Goal: Task Accomplishment & Management: Manage account settings

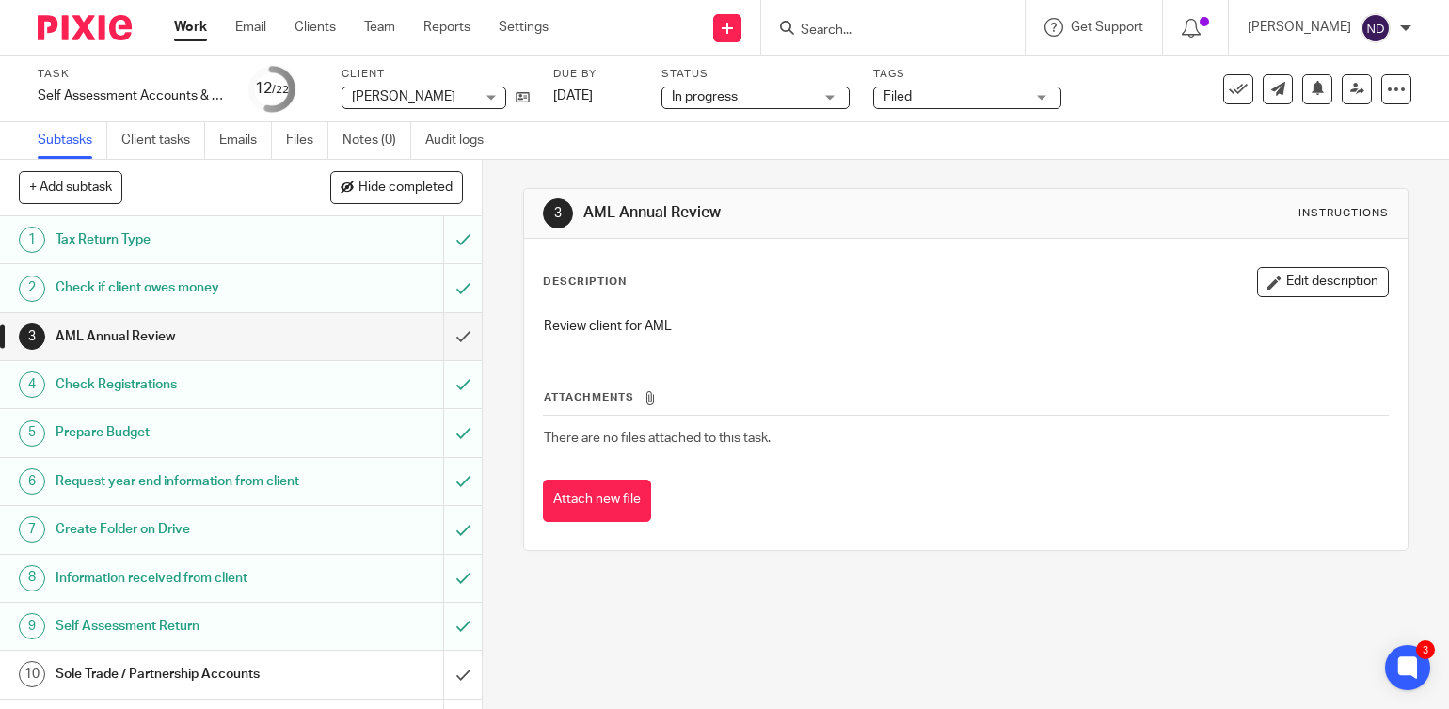
click at [858, 26] on input "Search" at bounding box center [883, 31] width 169 height 17
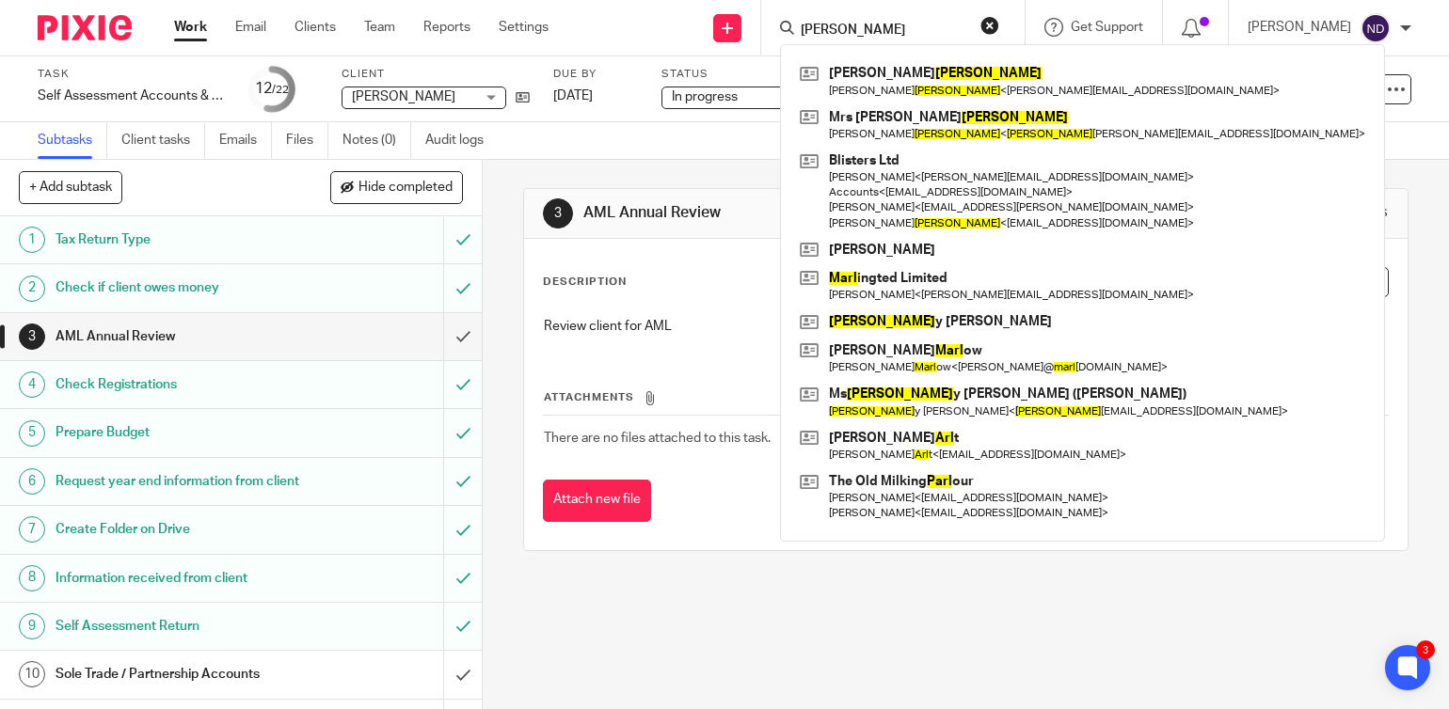
type input "earl"
click button "submit" at bounding box center [0, 0] width 0 height 0
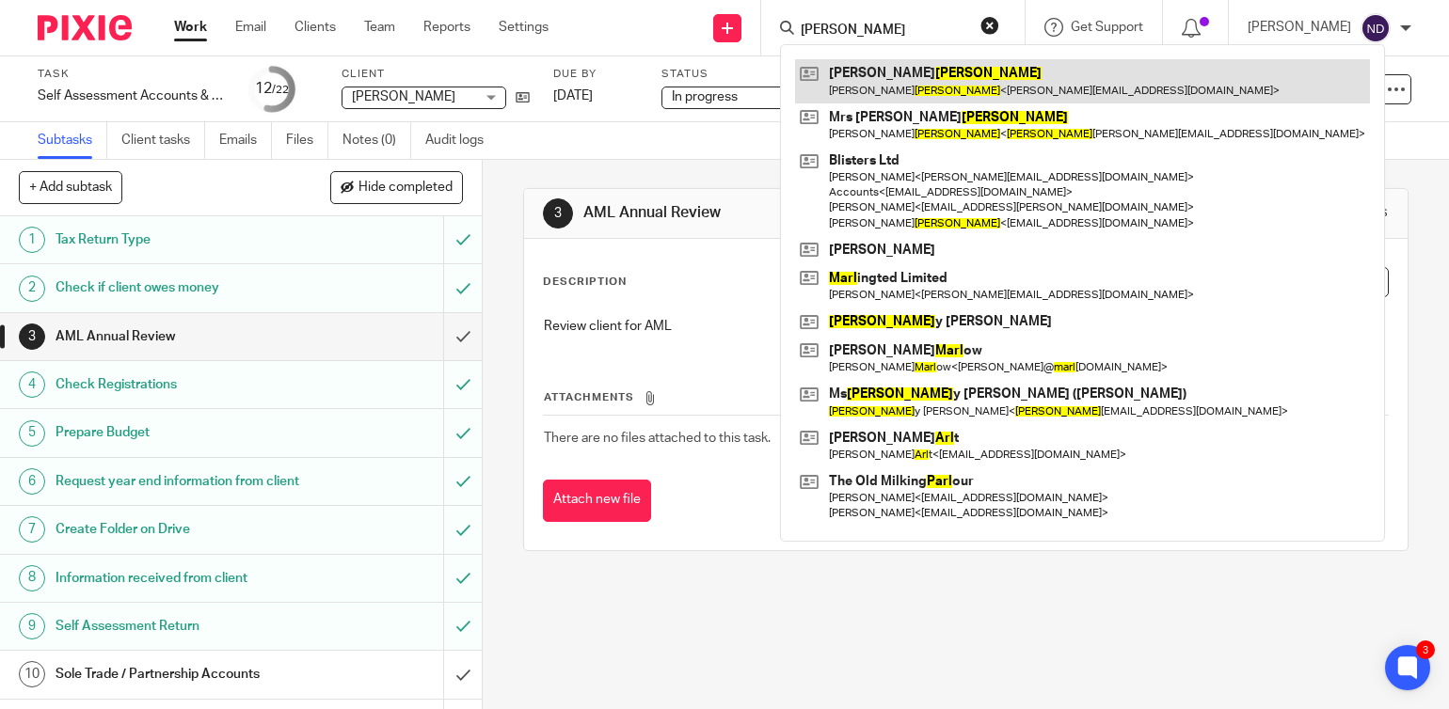
click at [914, 78] on link at bounding box center [1082, 80] width 575 height 43
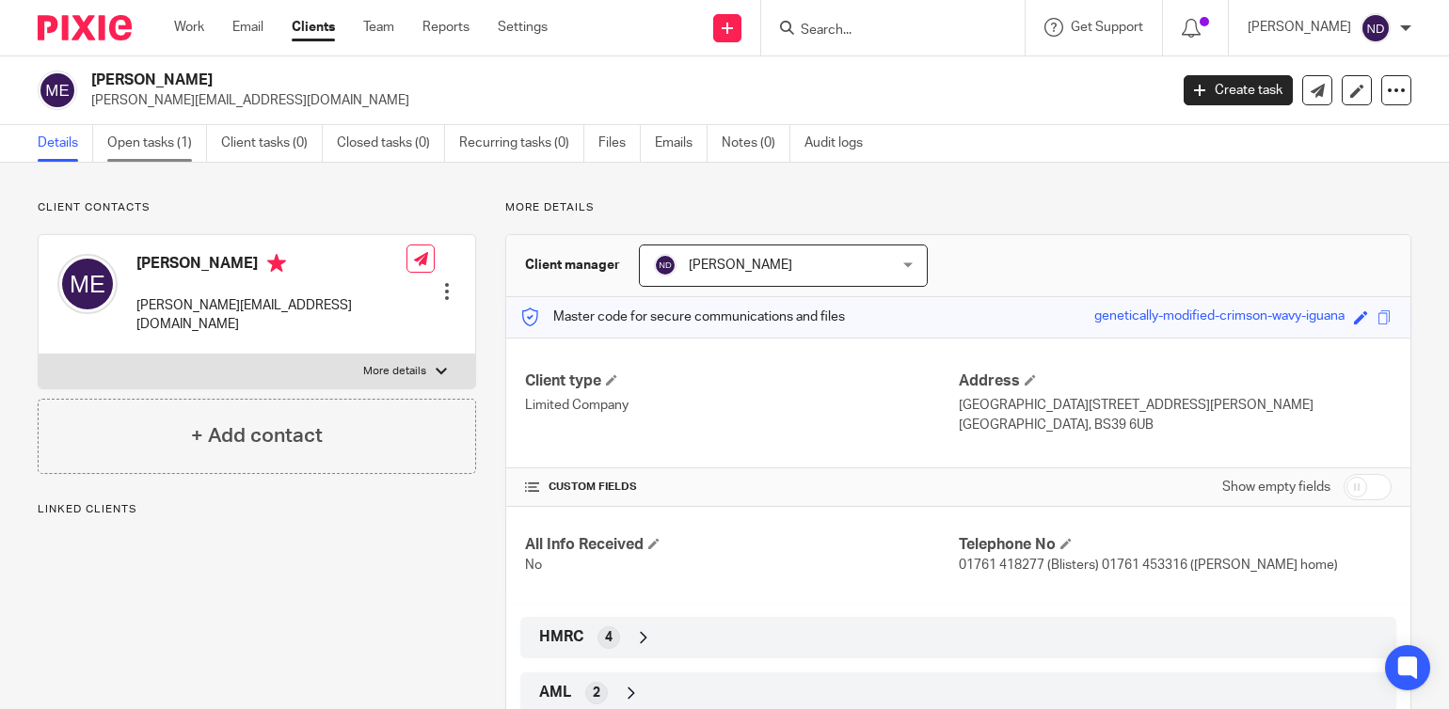
click at [140, 146] on link "Open tasks (1)" at bounding box center [157, 143] width 100 height 37
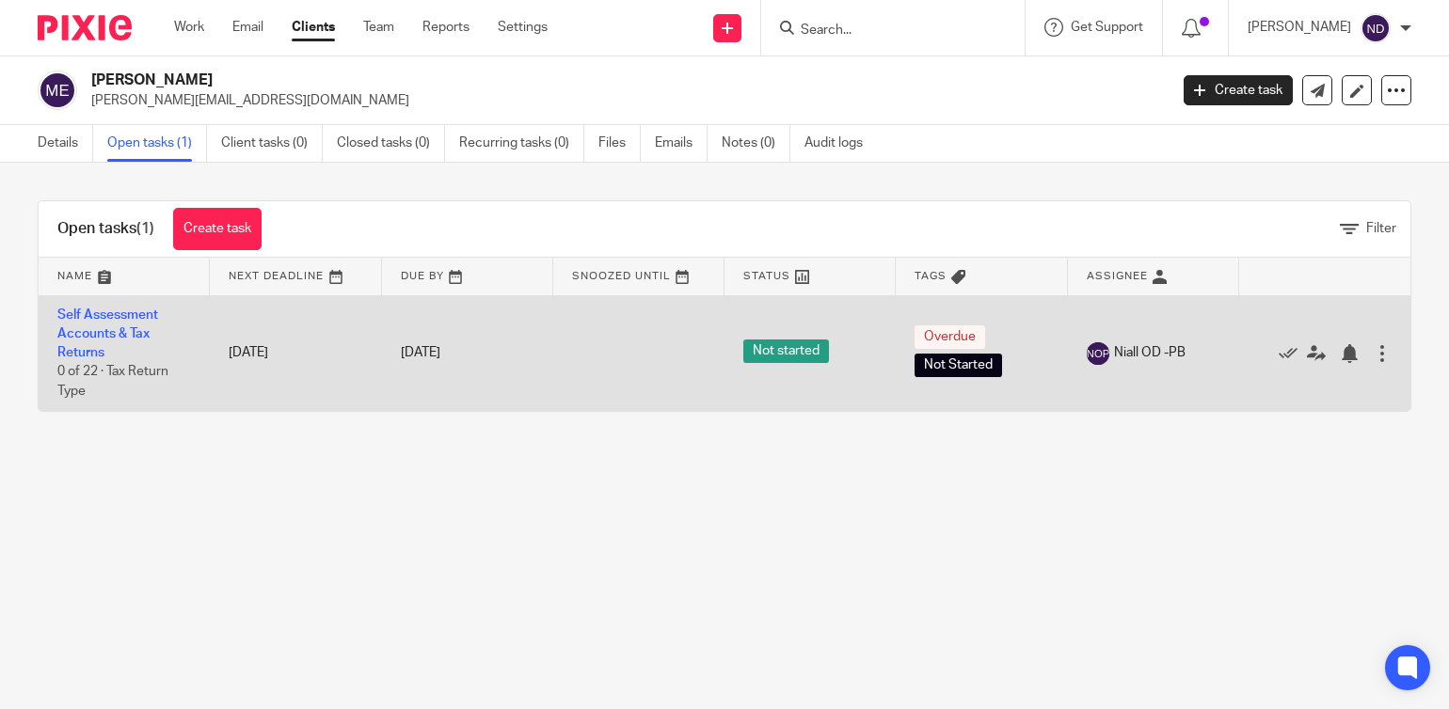
click at [100, 324] on td "Self Assessment Accounts & Tax Returns 0 of 22 · Tax Return Type" at bounding box center [124, 353] width 171 height 116
click at [81, 316] on link "Self Assessment Accounts & Tax Returns" at bounding box center [107, 335] width 101 height 52
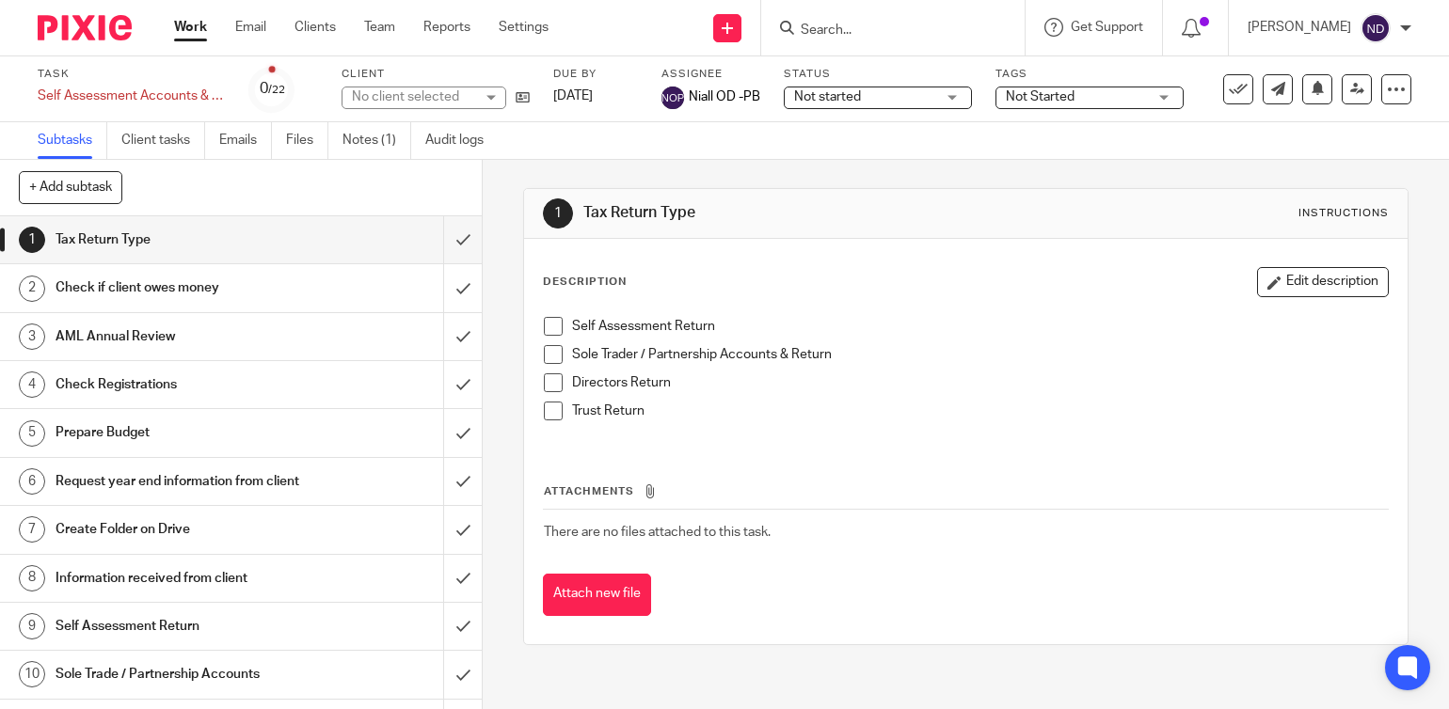
click at [830, 96] on span "Not started" at bounding box center [827, 96] width 67 height 13
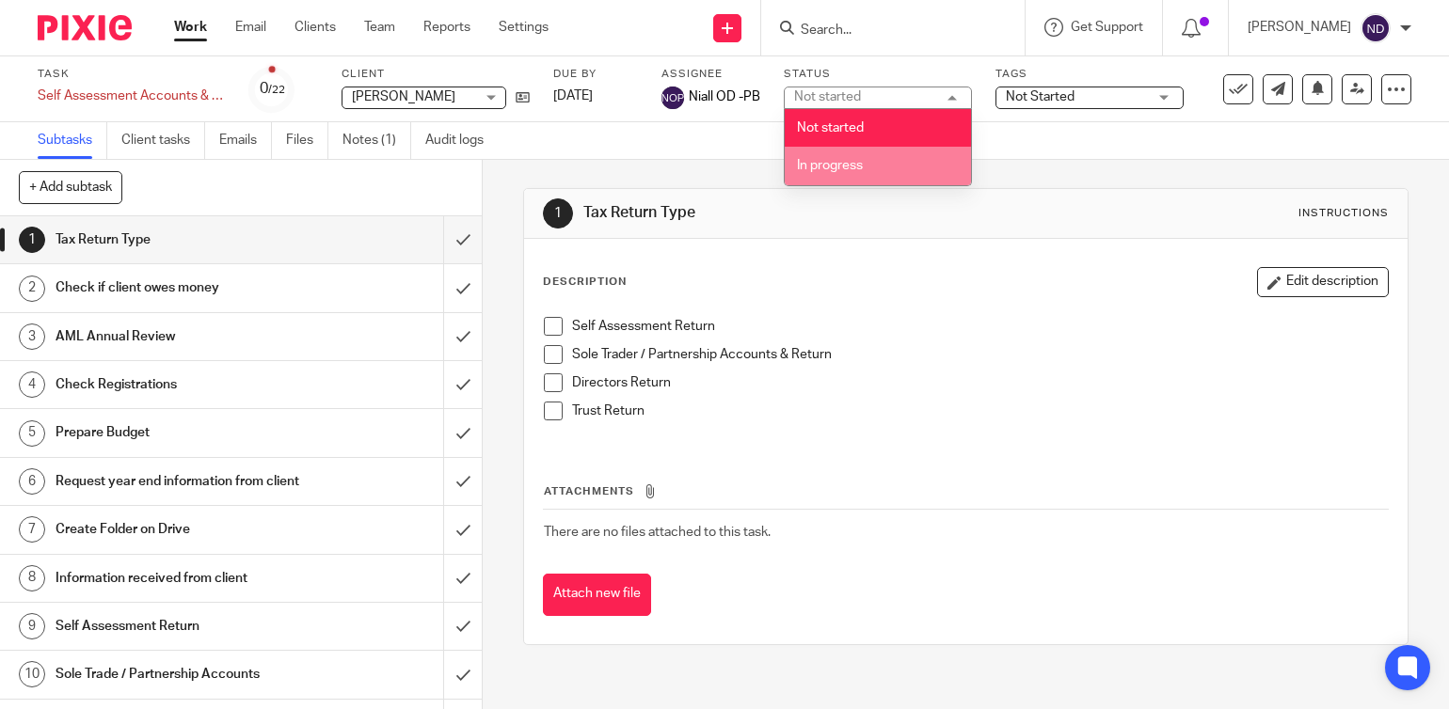
click at [834, 167] on span "In progress" at bounding box center [830, 165] width 66 height 13
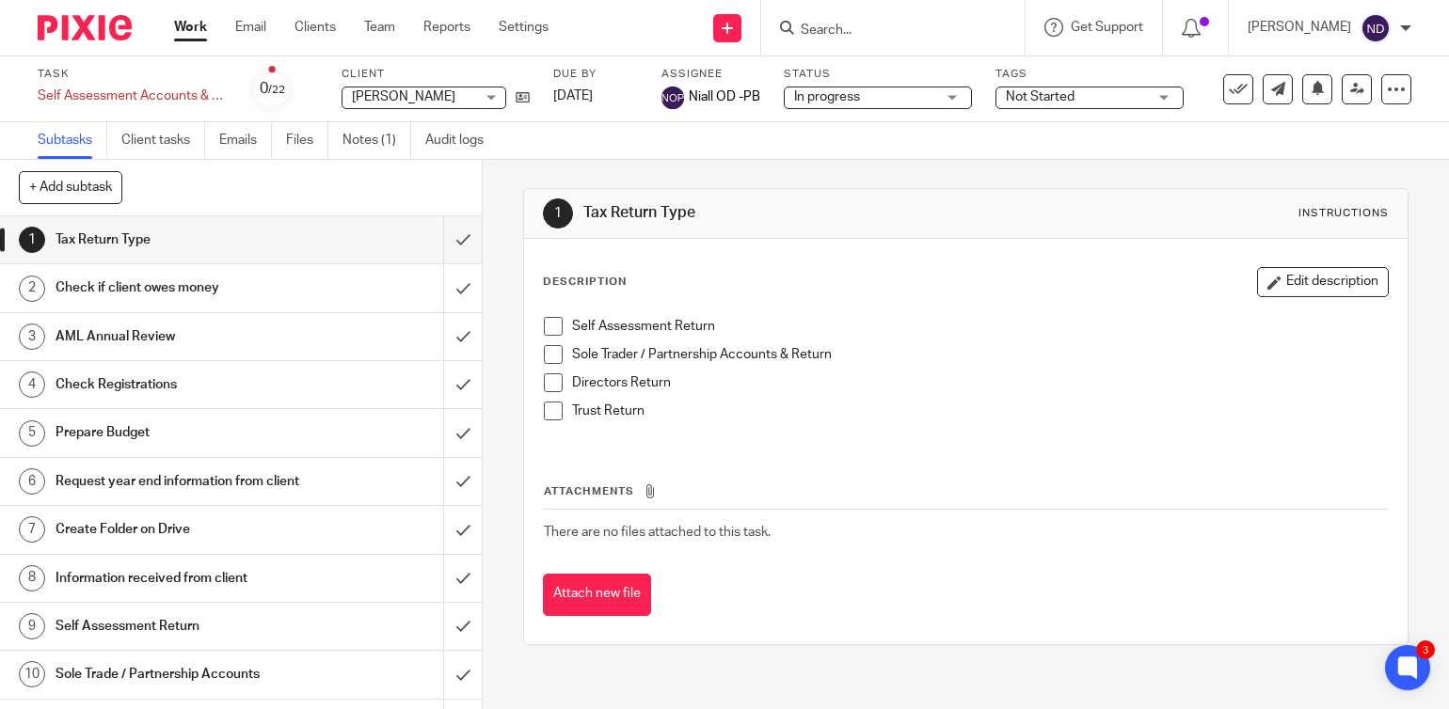
click at [1058, 96] on span "Not Started" at bounding box center [1040, 96] width 69 height 13
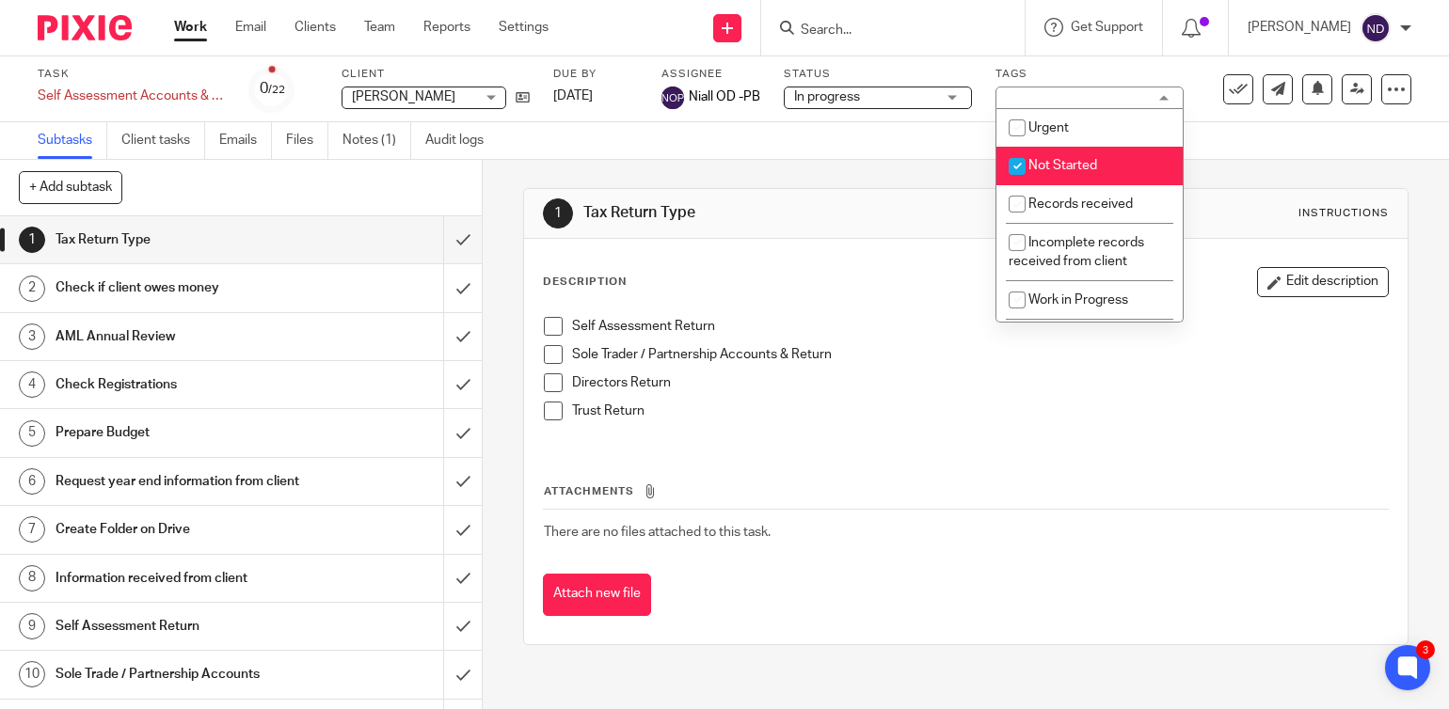
click at [1019, 168] on input "checkbox" at bounding box center [1017, 167] width 36 height 36
checkbox input "false"
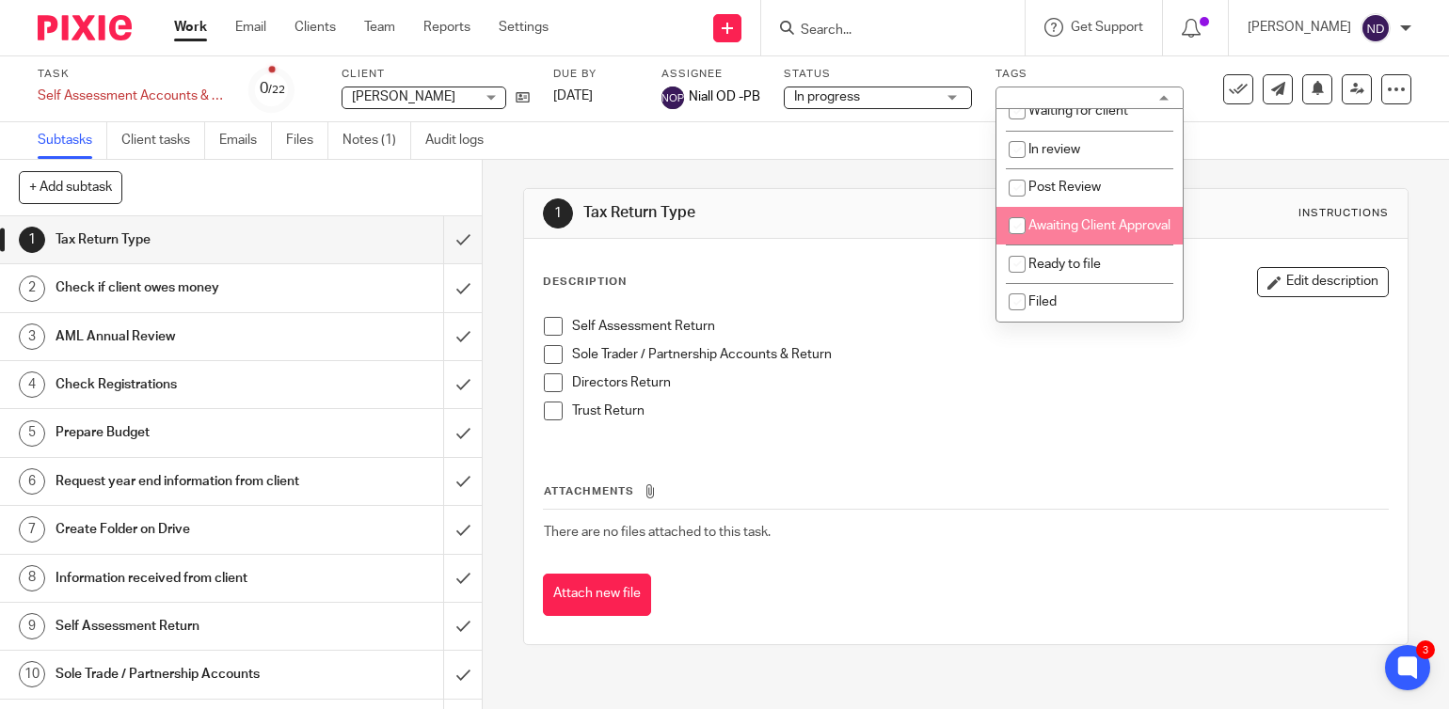
click at [1014, 208] on input "checkbox" at bounding box center [1017, 226] width 36 height 36
checkbox input "true"
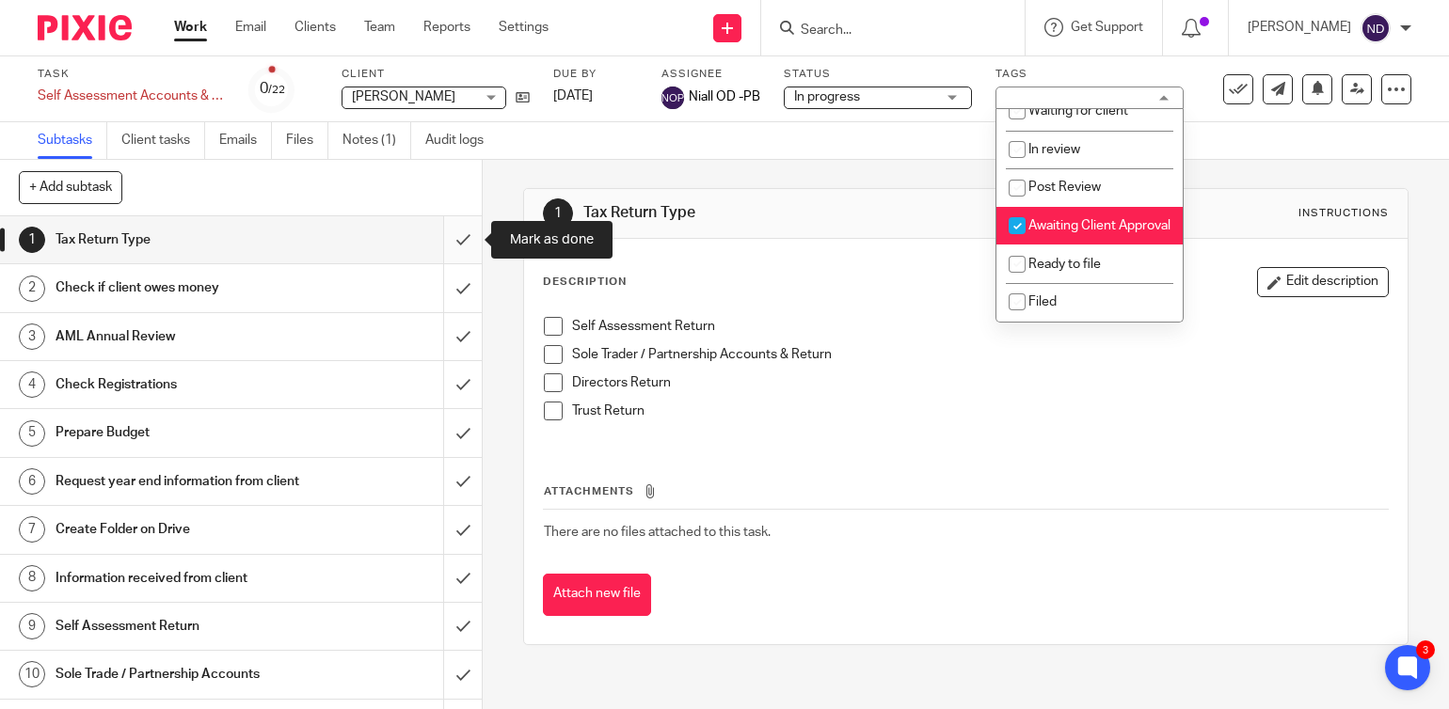
click at [462, 242] on input "submit" at bounding box center [241, 239] width 482 height 47
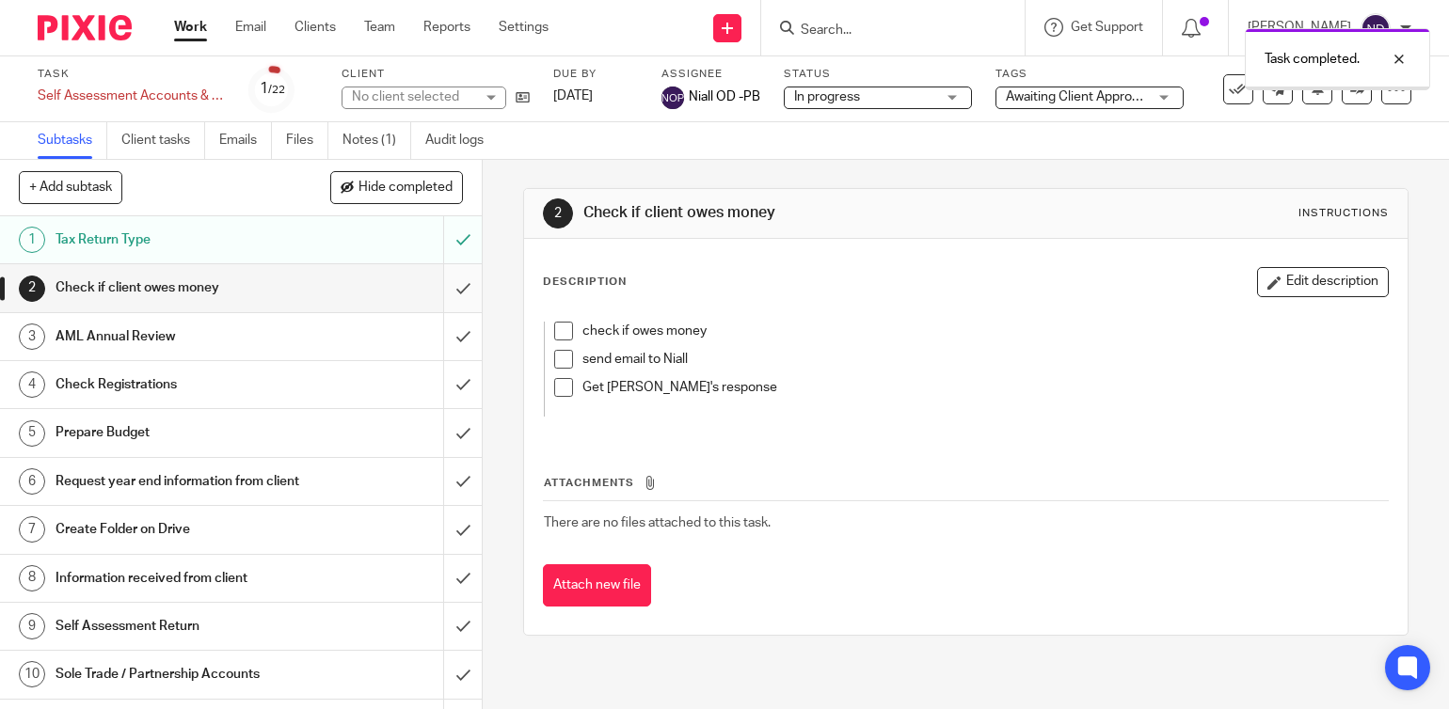
click at [461, 296] on input "submit" at bounding box center [241, 287] width 482 height 47
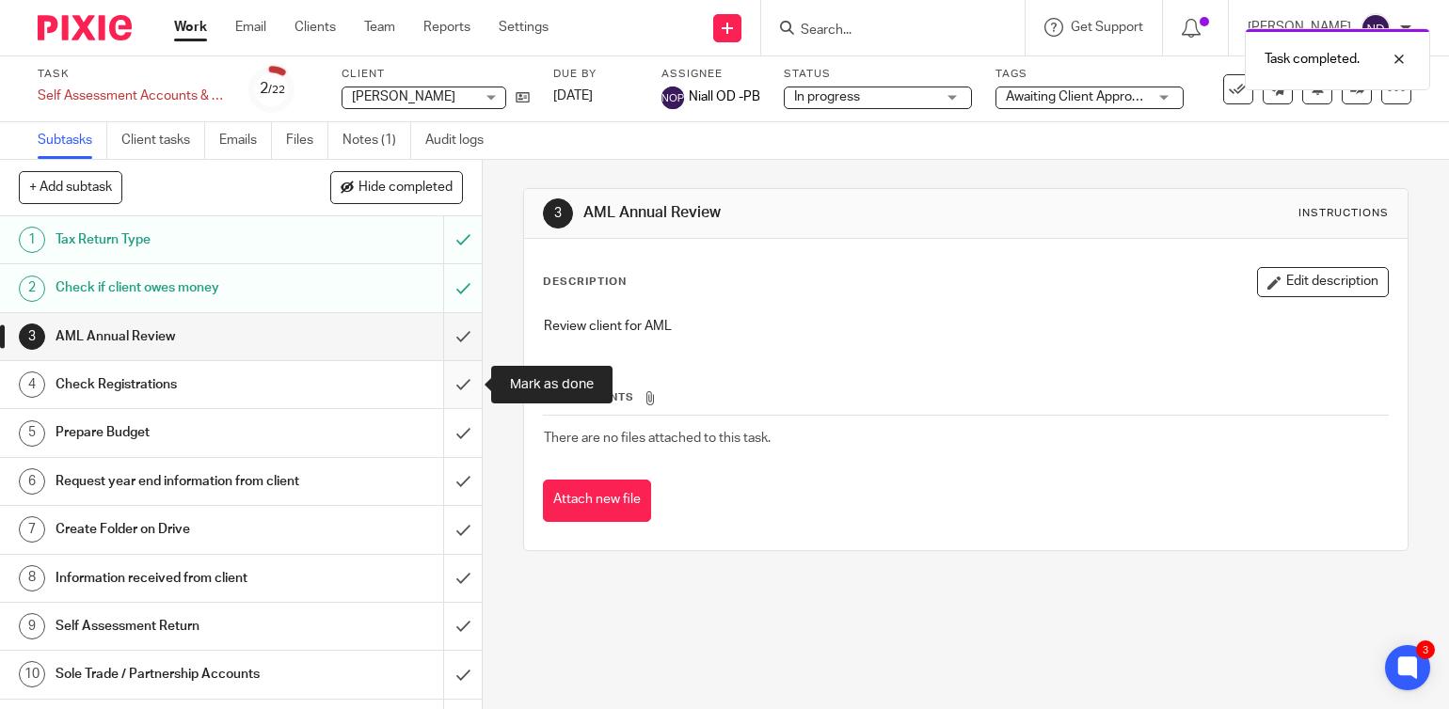
click at [472, 385] on input "submit" at bounding box center [241, 384] width 482 height 47
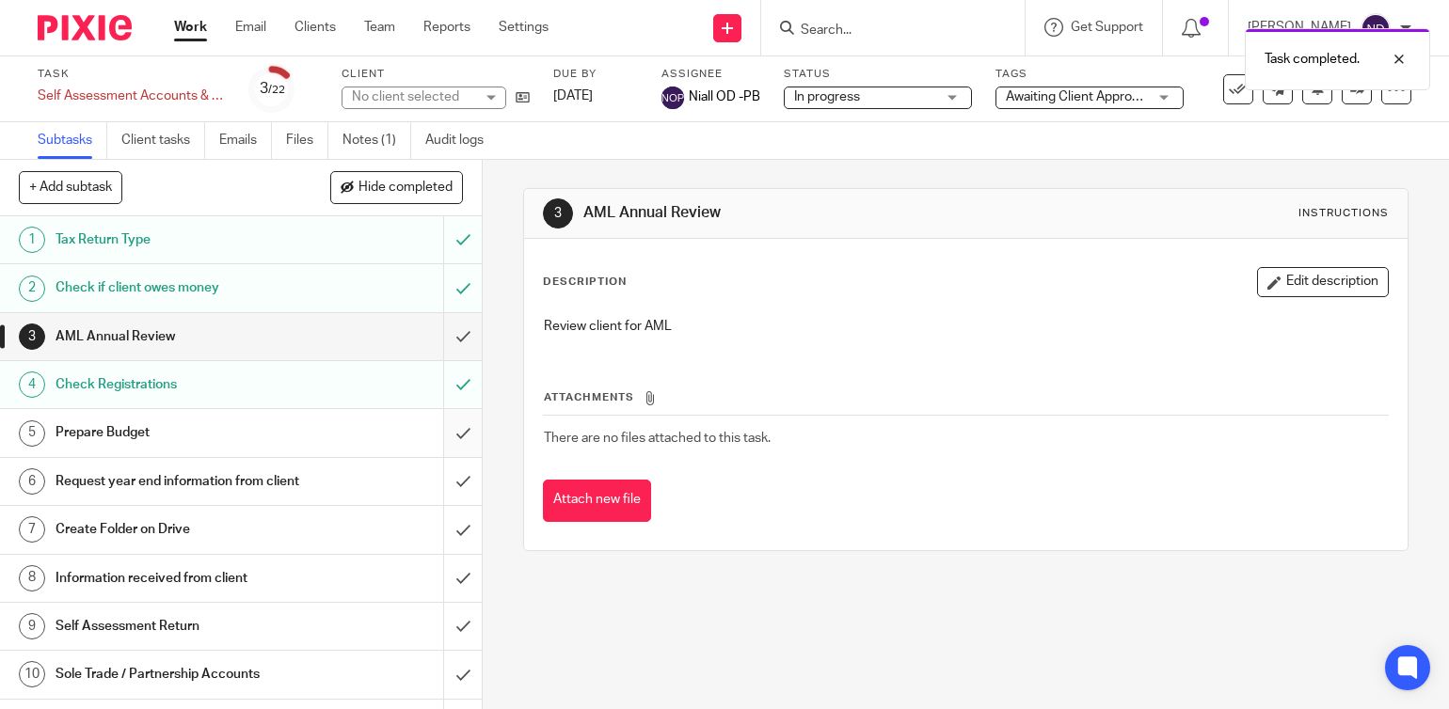
click at [461, 419] on input "submit" at bounding box center [241, 432] width 482 height 47
click at [462, 491] on input "submit" at bounding box center [241, 481] width 482 height 47
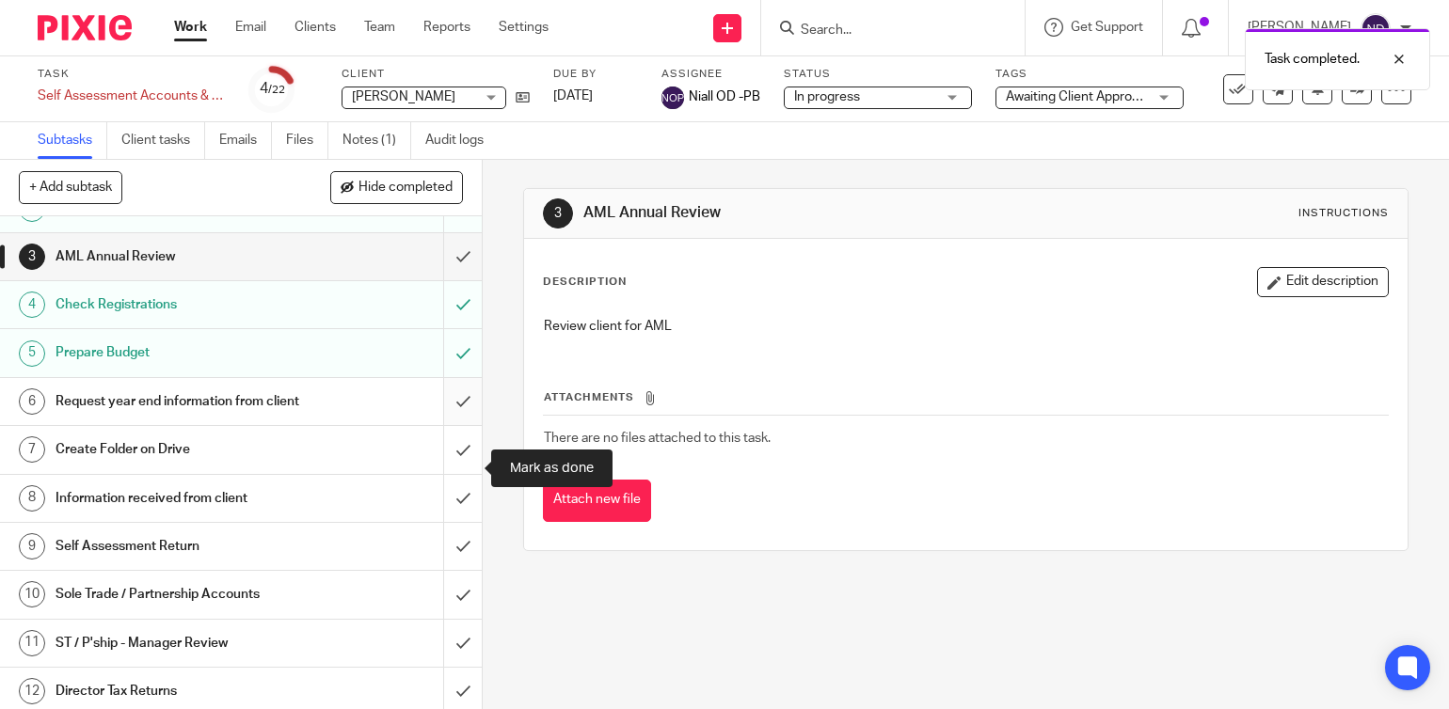
scroll to position [81, 0]
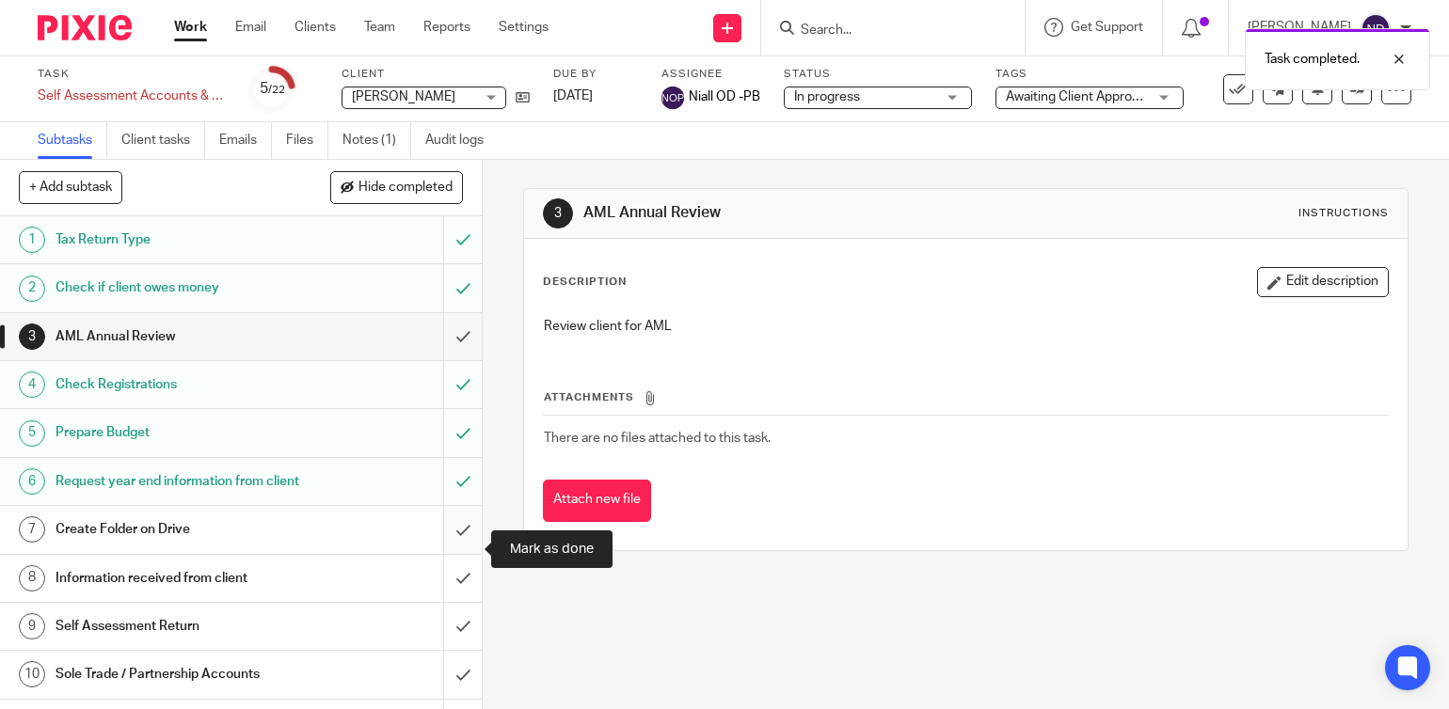
click at [460, 553] on input "submit" at bounding box center [241, 529] width 482 height 47
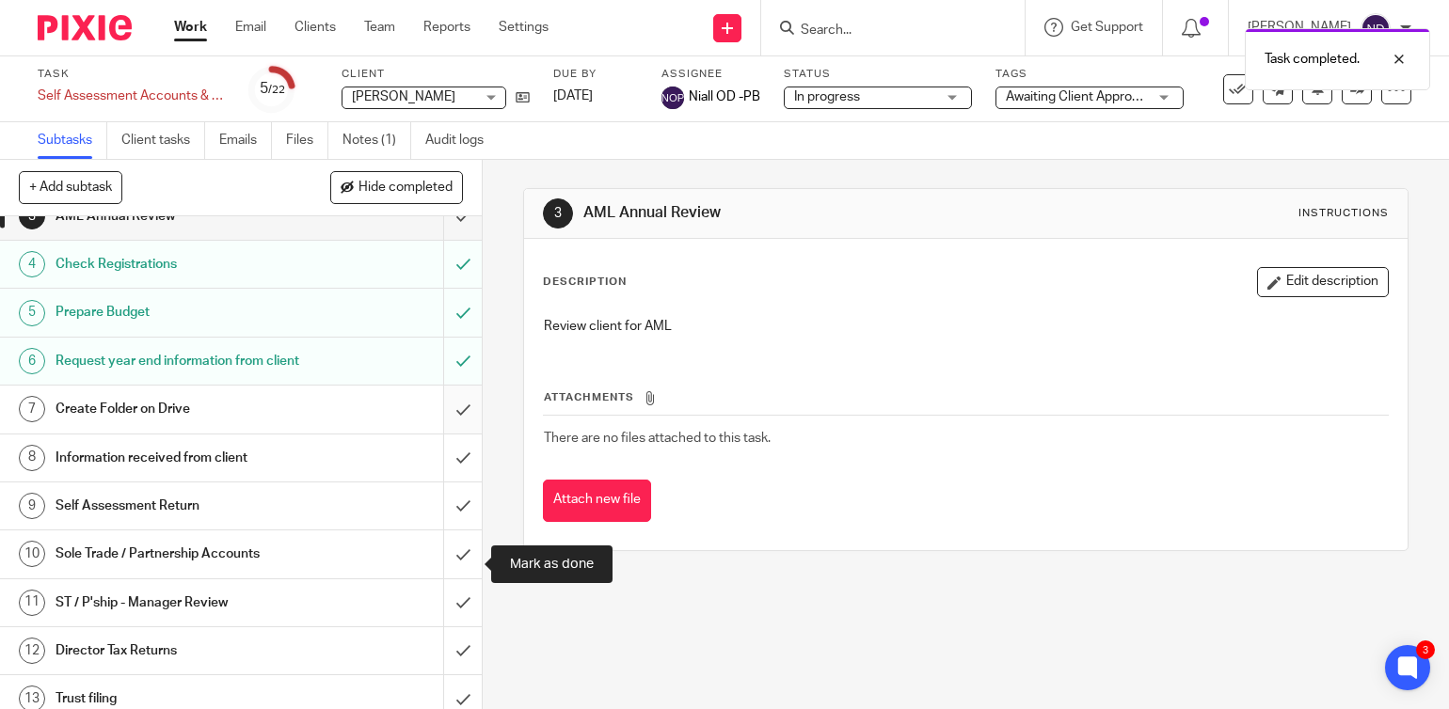
scroll to position [154, 0]
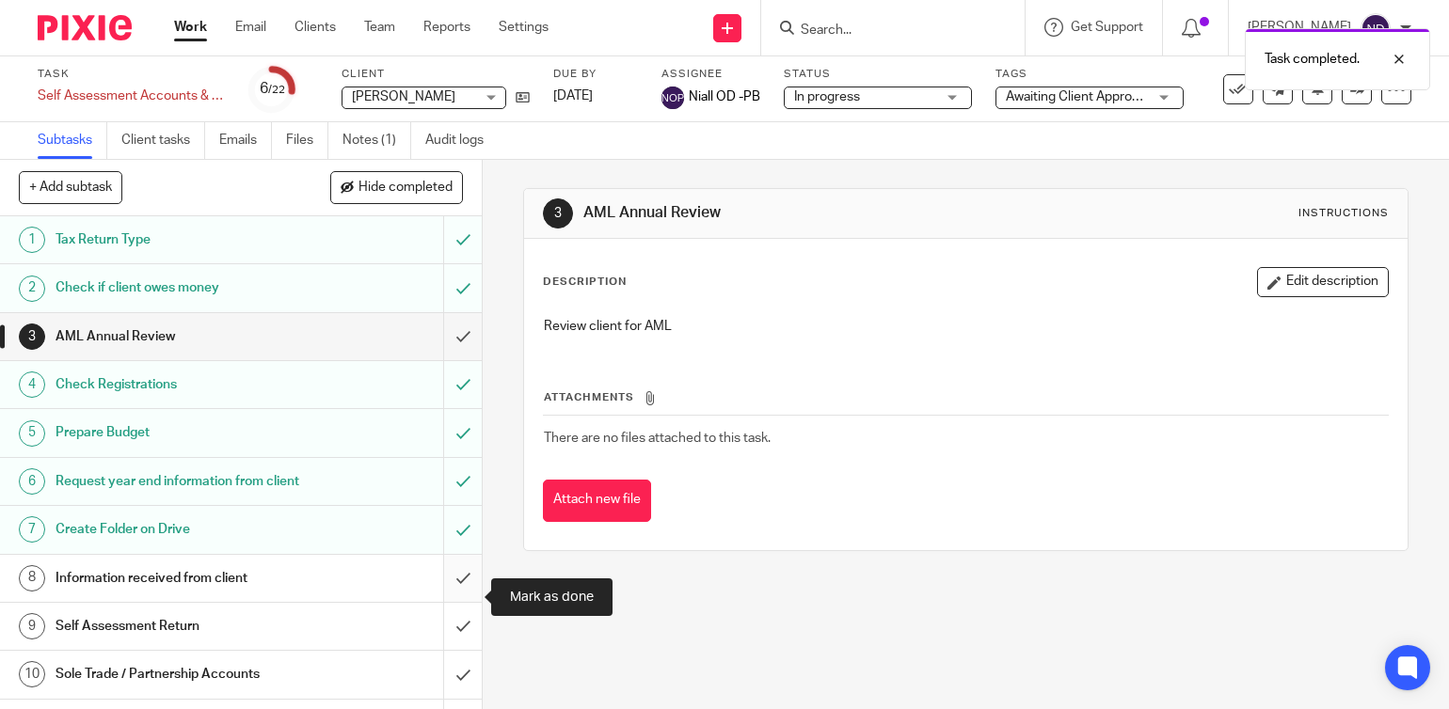
click at [458, 598] on input "submit" at bounding box center [241, 578] width 482 height 47
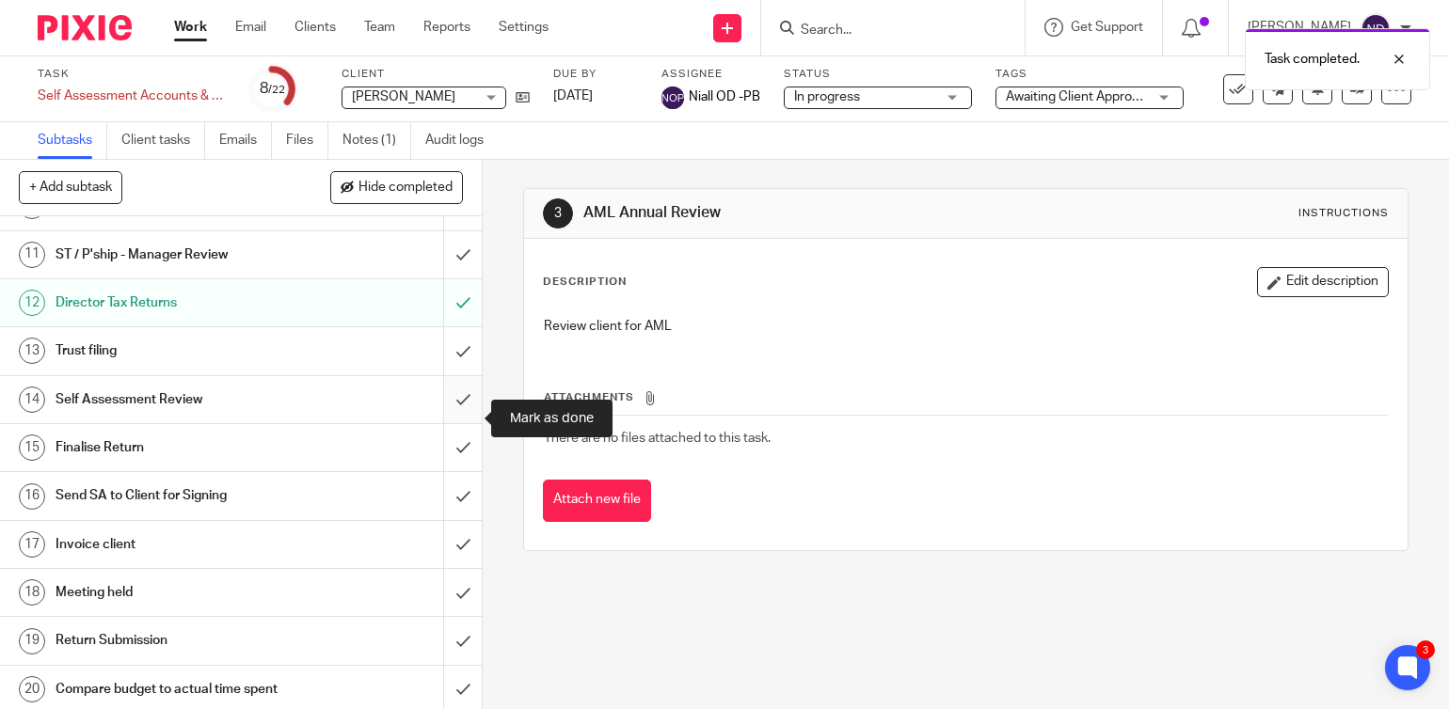
click at [457, 417] on input "submit" at bounding box center [241, 399] width 482 height 47
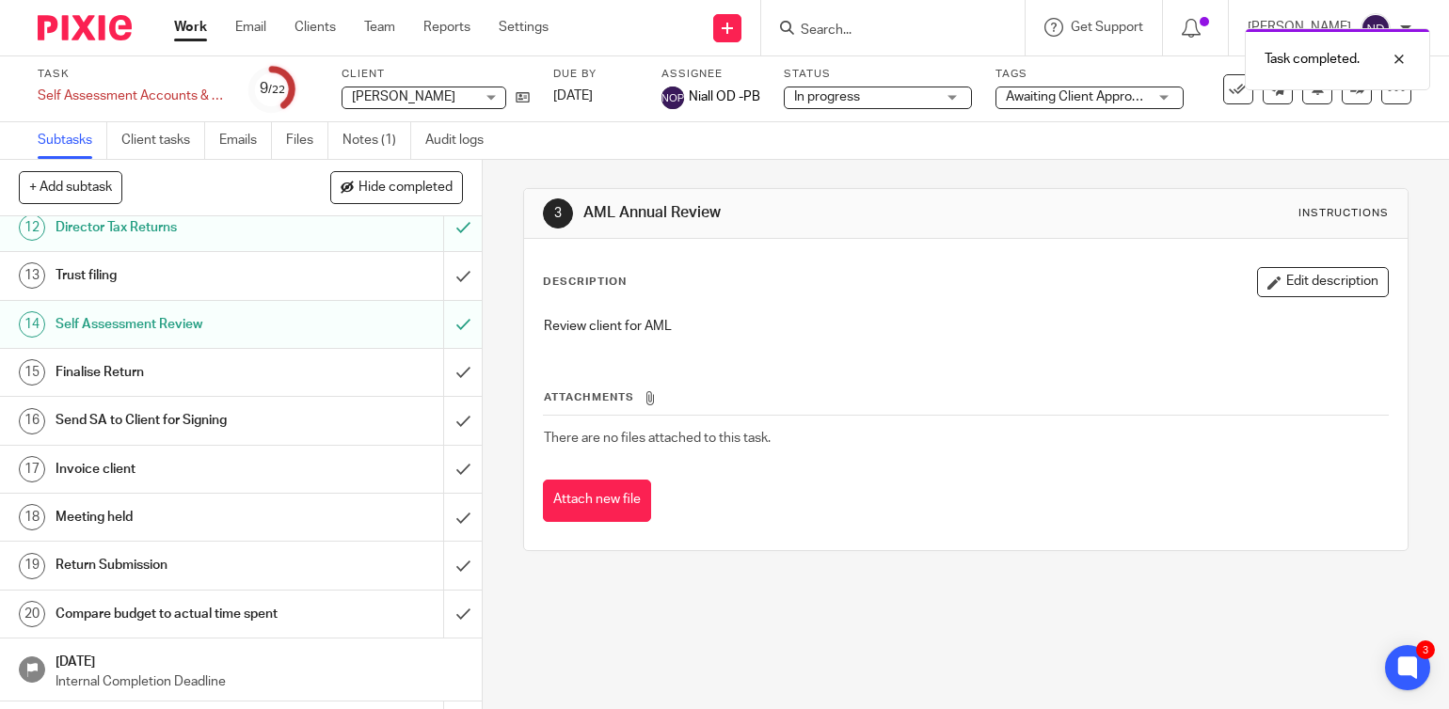
scroll to position [604, 0]
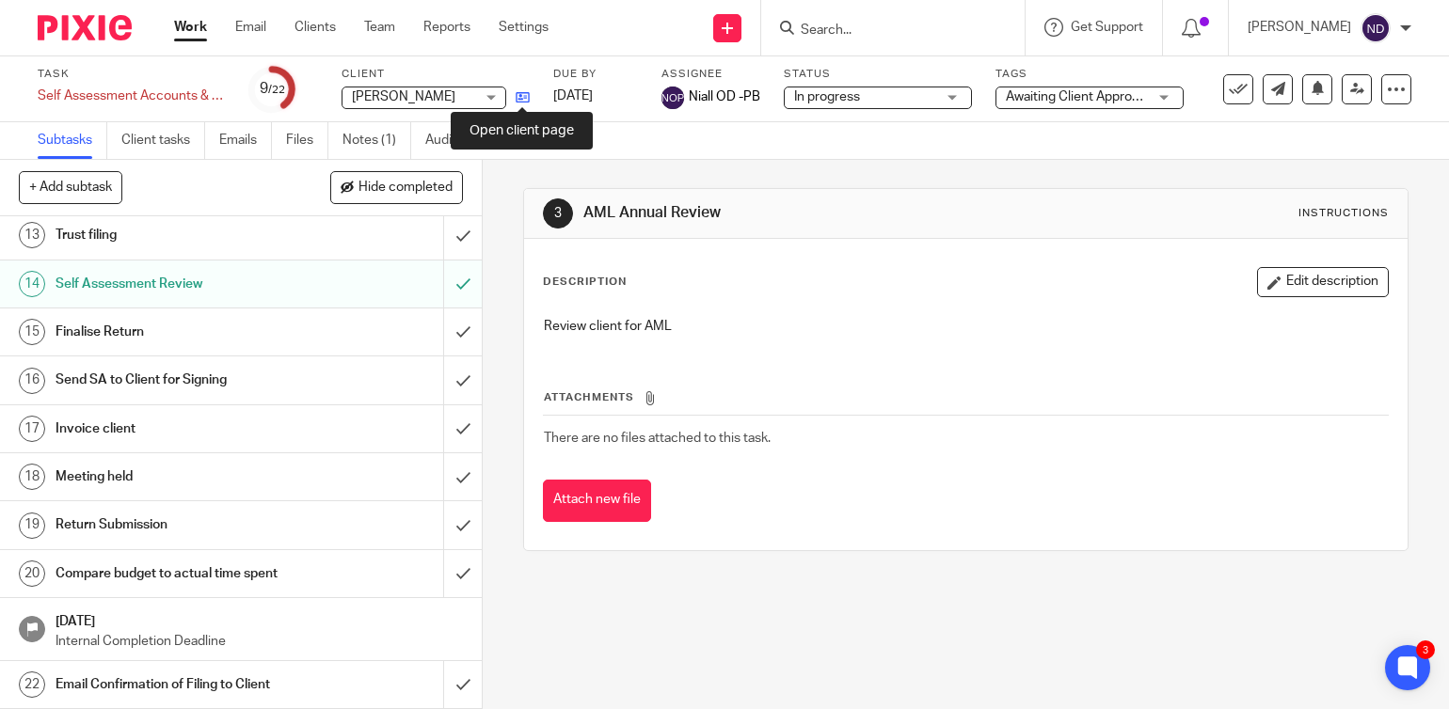
click at [520, 96] on icon at bounding box center [523, 97] width 14 height 14
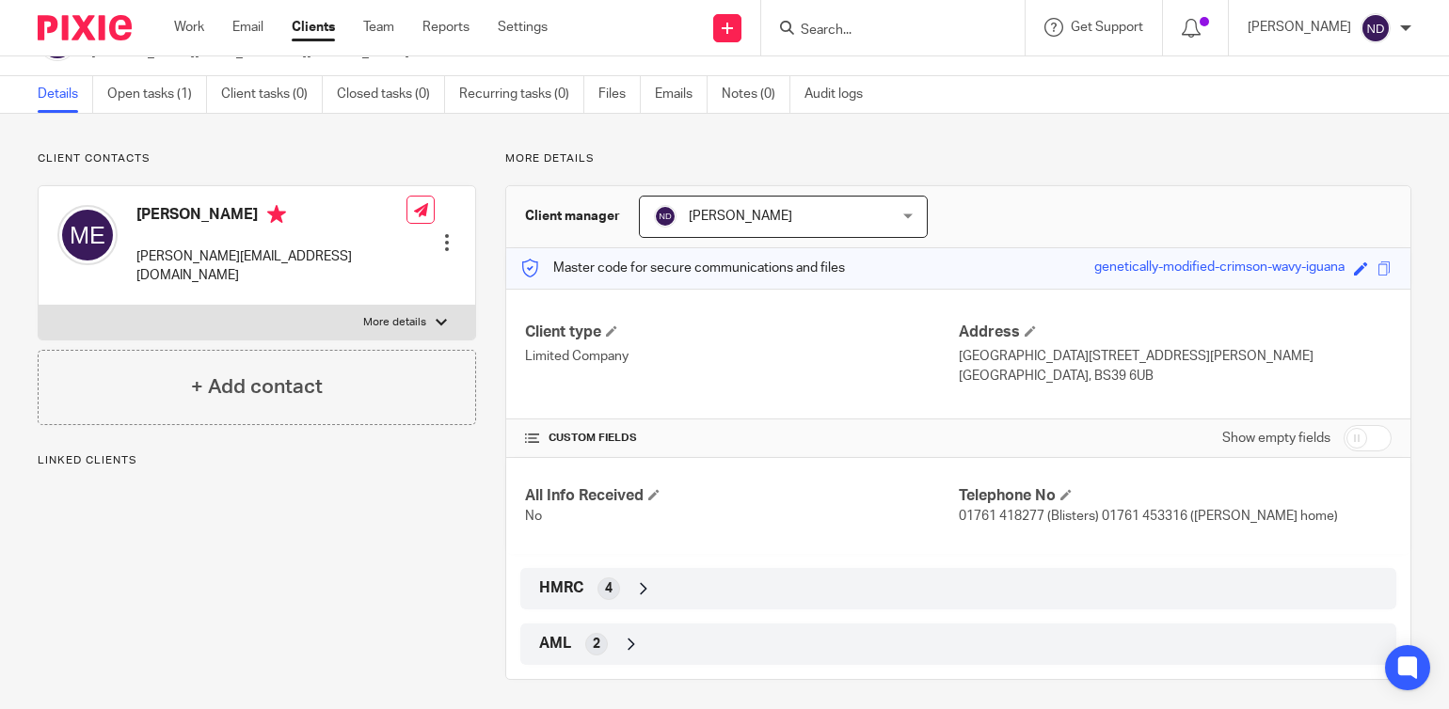
scroll to position [56, 0]
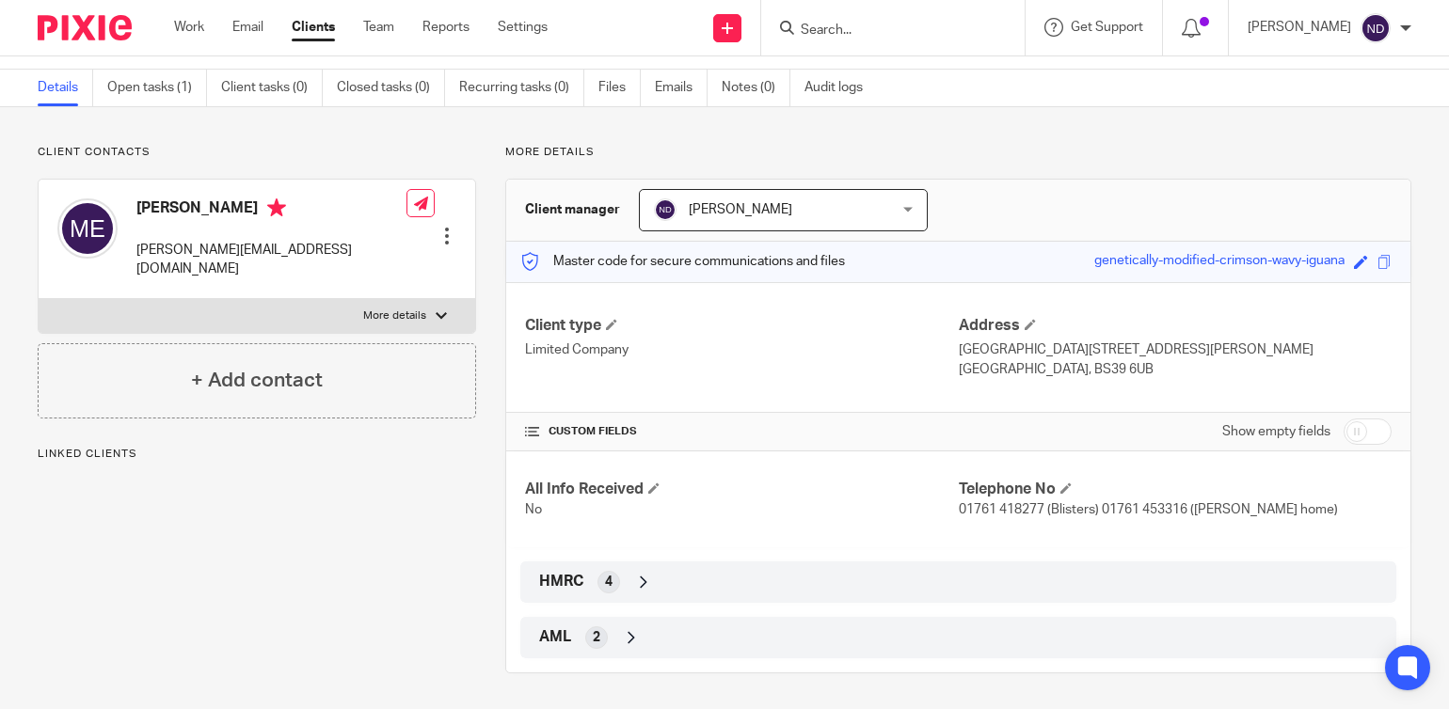
click at [123, 447] on p "Linked clients" at bounding box center [257, 454] width 438 height 15
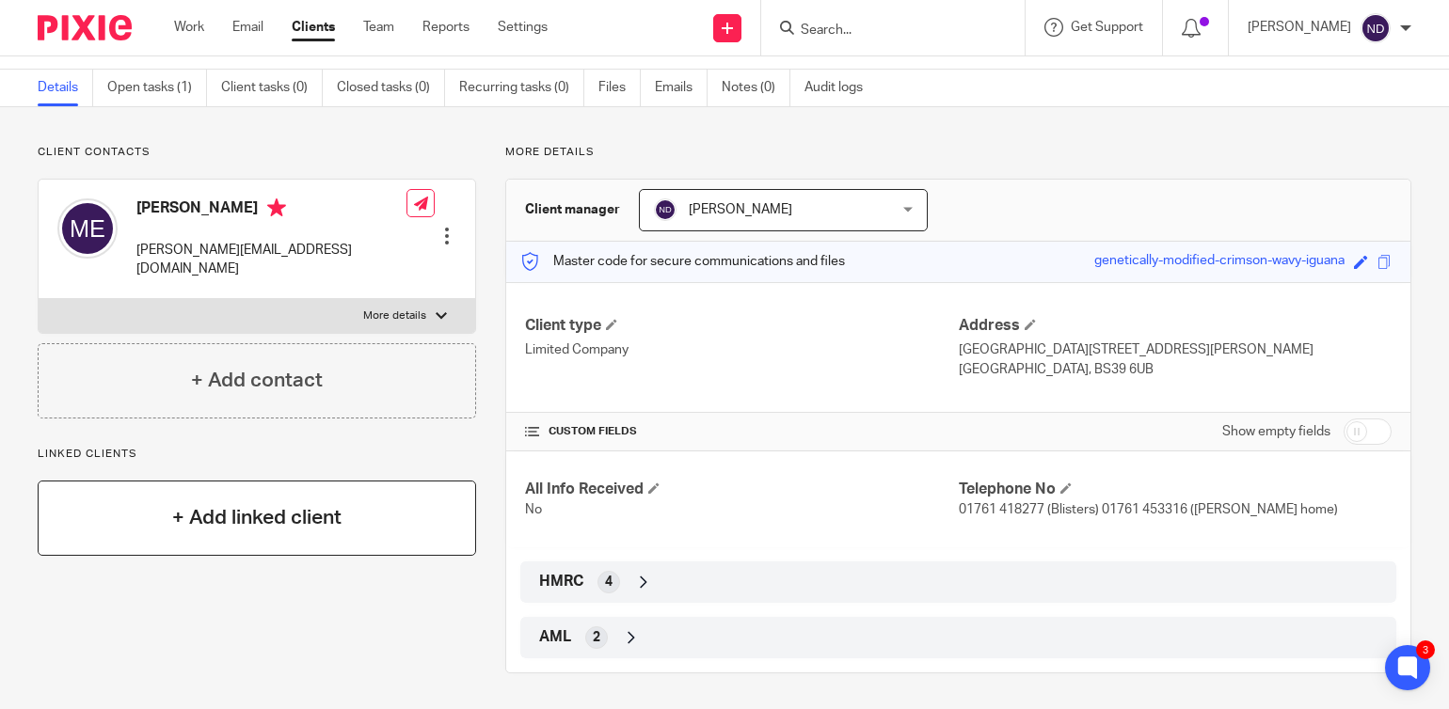
click at [225, 503] on h4 "+ Add linked client" at bounding box center [256, 517] width 169 height 29
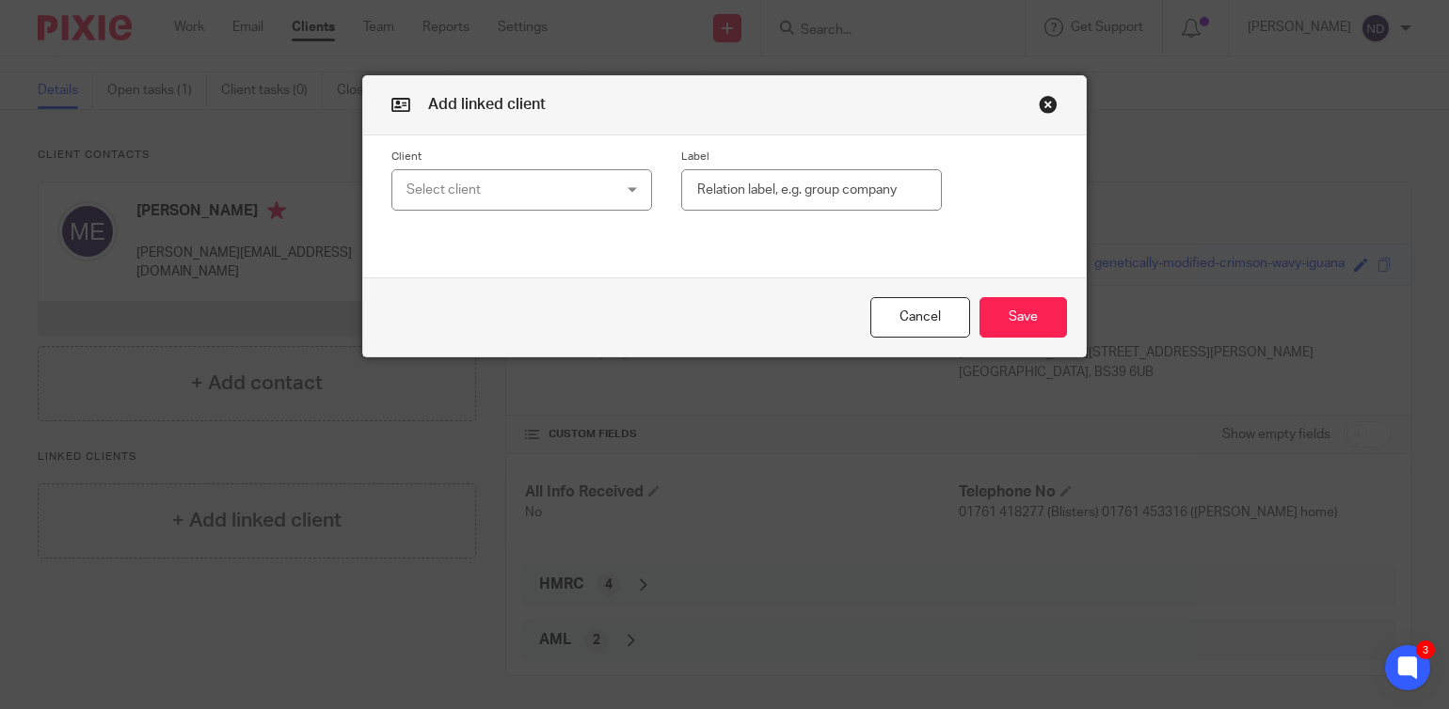
click at [446, 183] on div "Select client" at bounding box center [504, 190] width 196 height 40
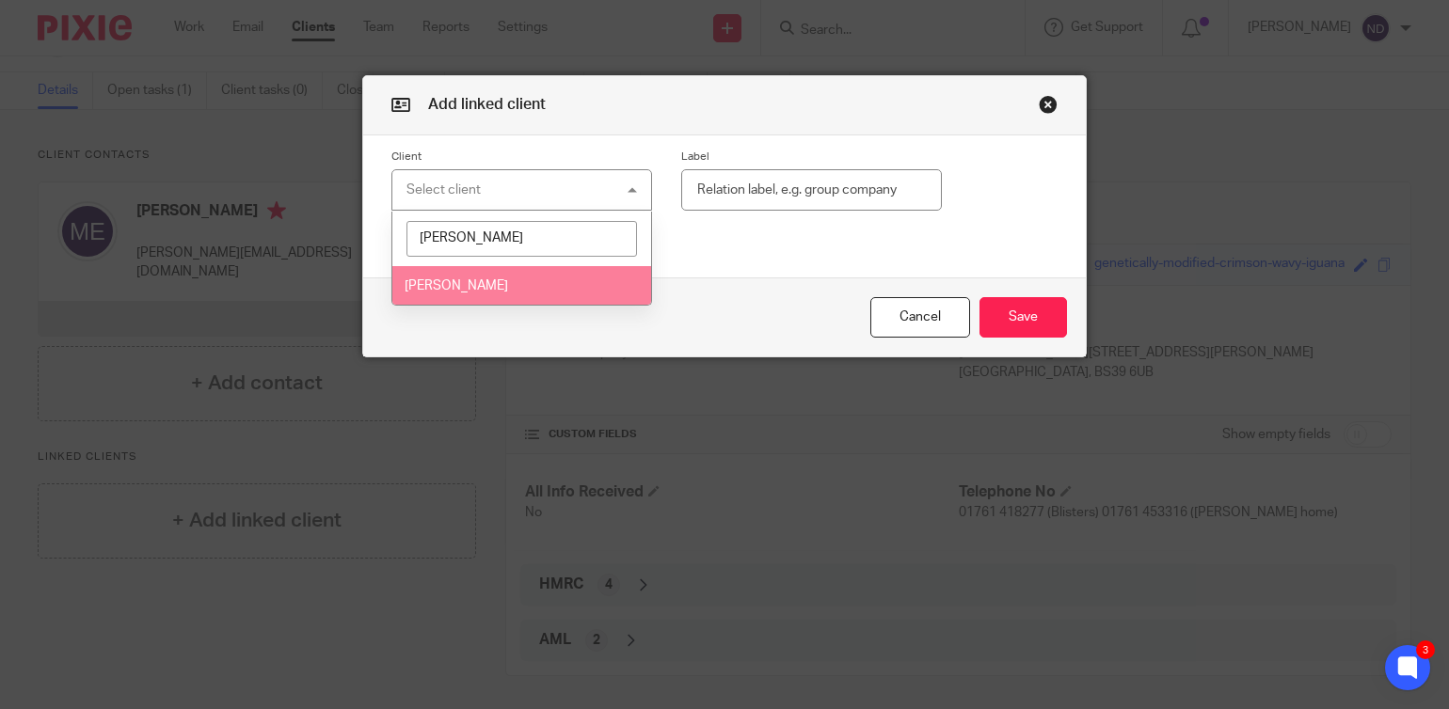
type input "earl"
click at [453, 285] on span "[PERSON_NAME]" at bounding box center [456, 285] width 103 height 13
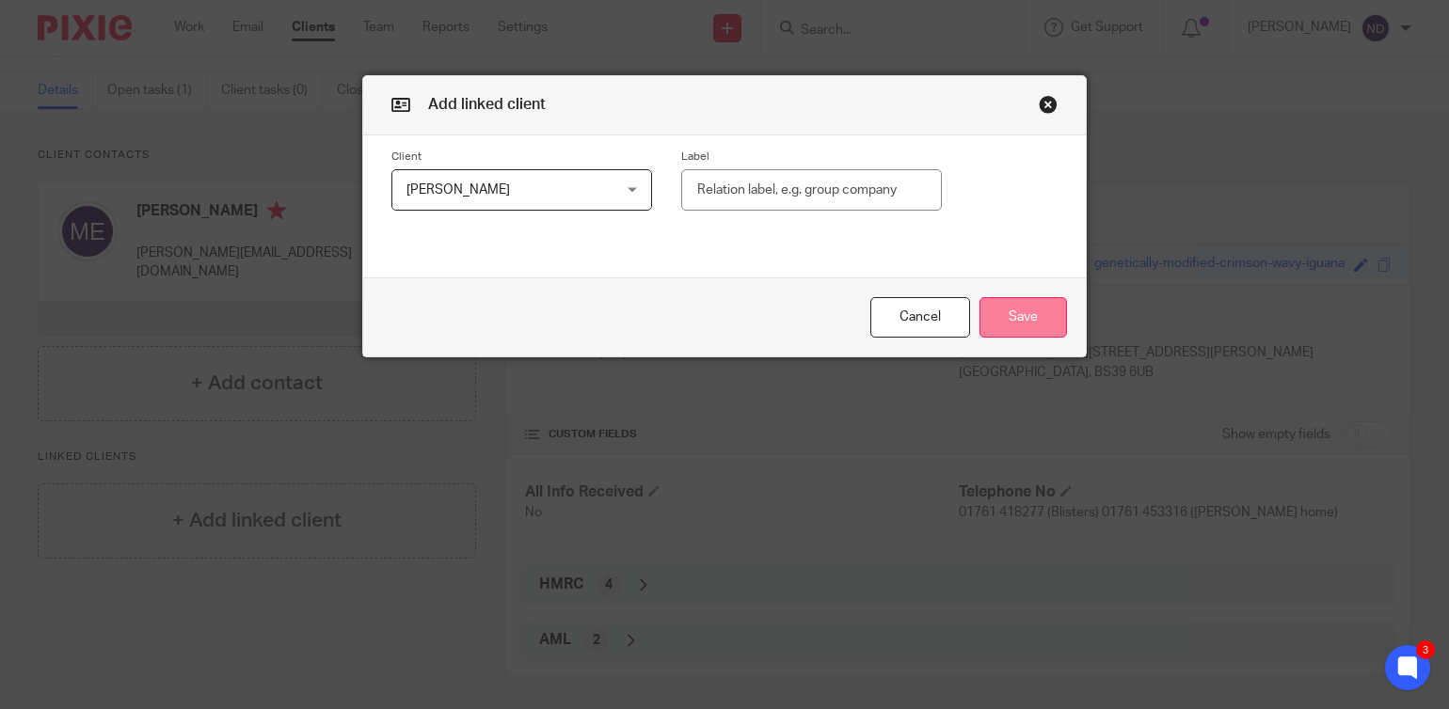
click at [1012, 322] on button "Save" at bounding box center [1023, 317] width 88 height 40
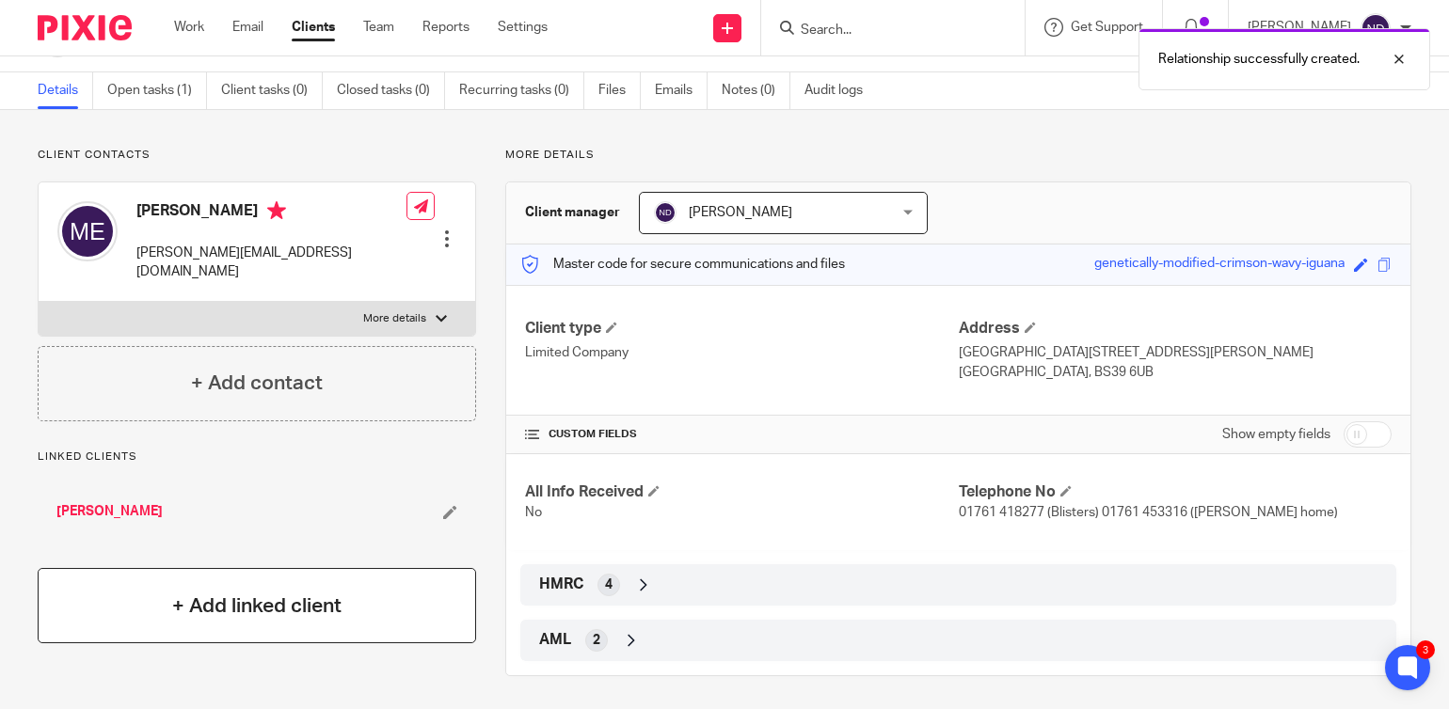
click at [259, 592] on h4 "+ Add linked client" at bounding box center [256, 606] width 169 height 29
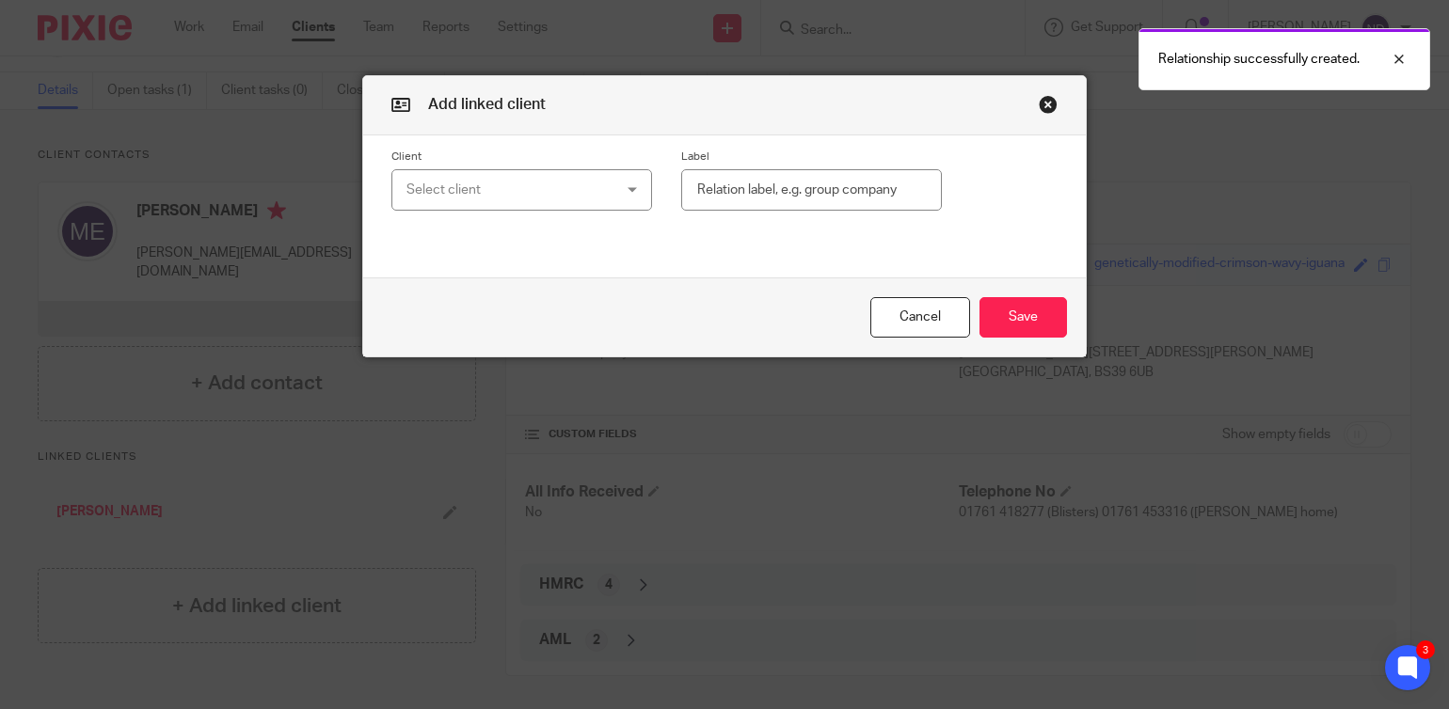
click at [454, 196] on div "Select client" at bounding box center [504, 190] width 196 height 40
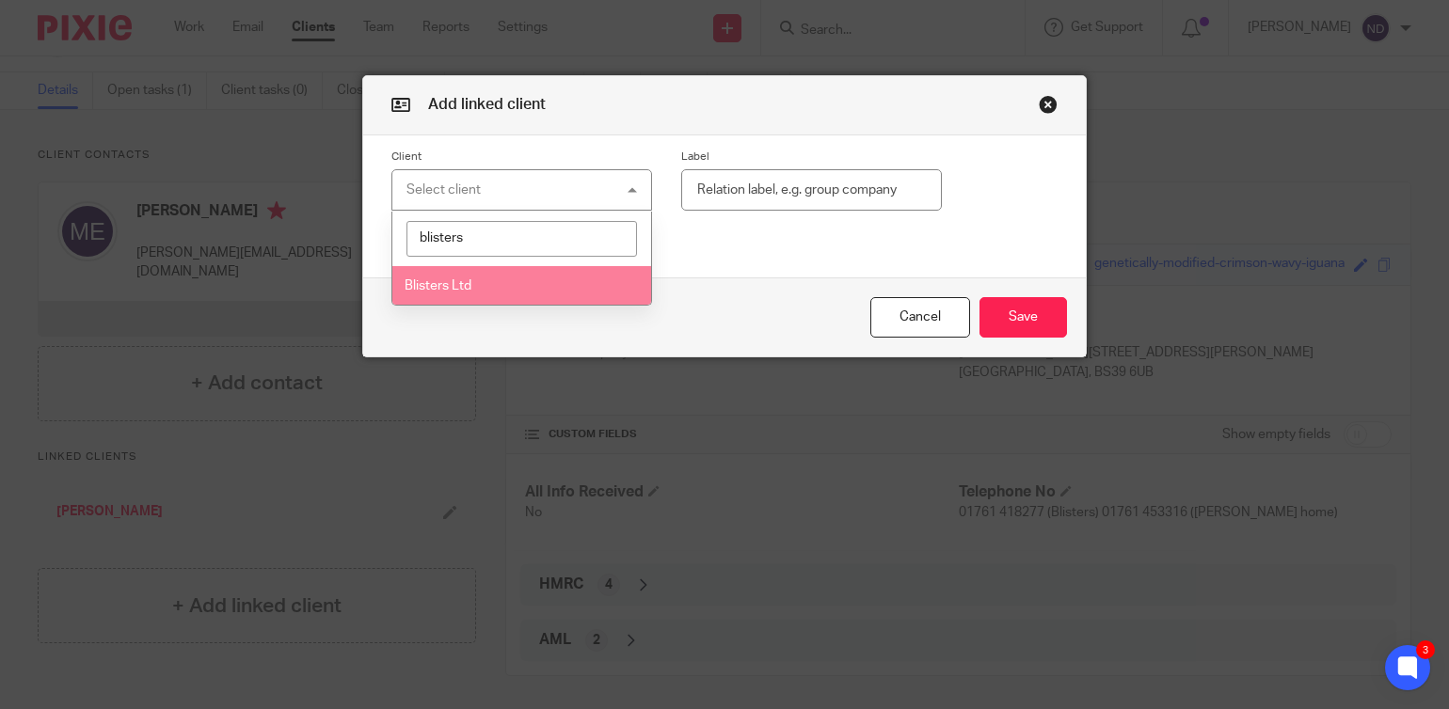
type input "blisters"
click at [445, 276] on li "Blisters Ltd" at bounding box center [521, 285] width 259 height 39
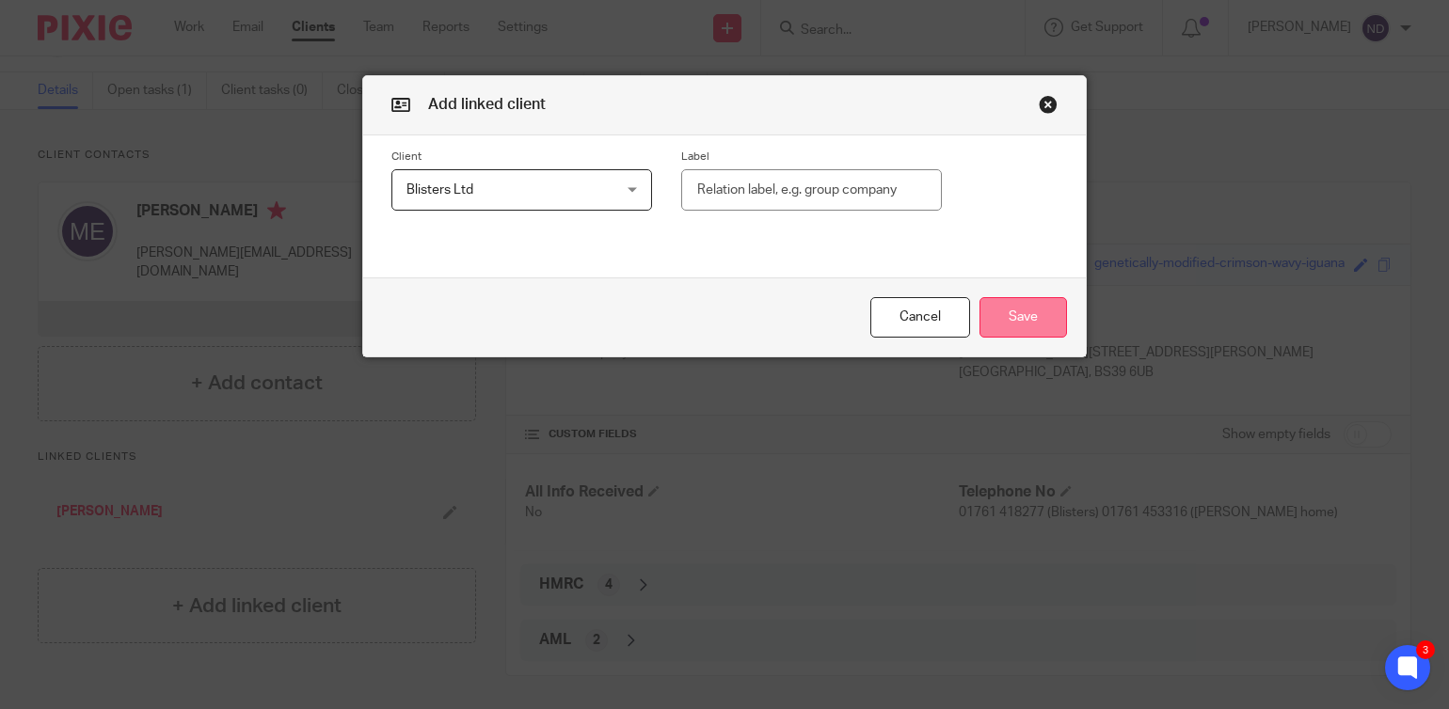
click at [1019, 310] on button "Save" at bounding box center [1023, 317] width 88 height 40
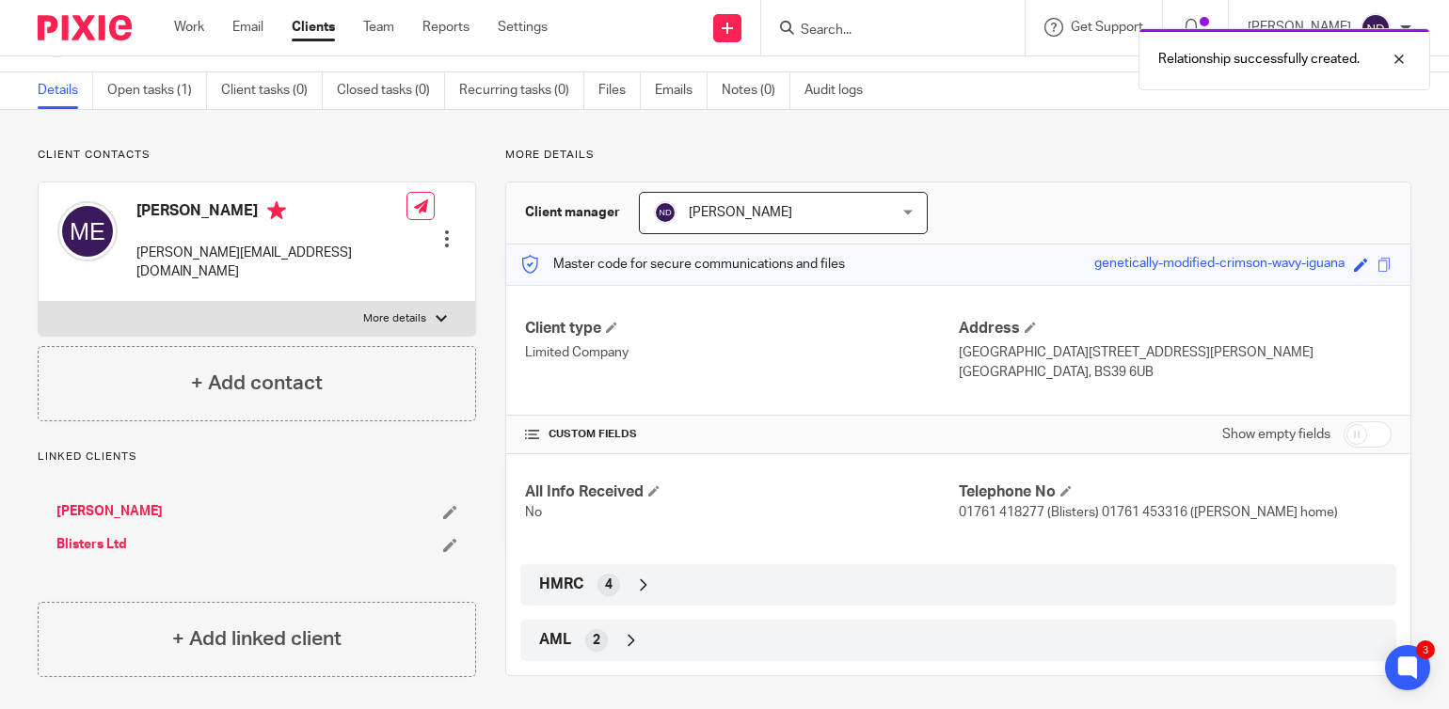
click at [88, 502] on link "[PERSON_NAME]" at bounding box center [109, 511] width 106 height 19
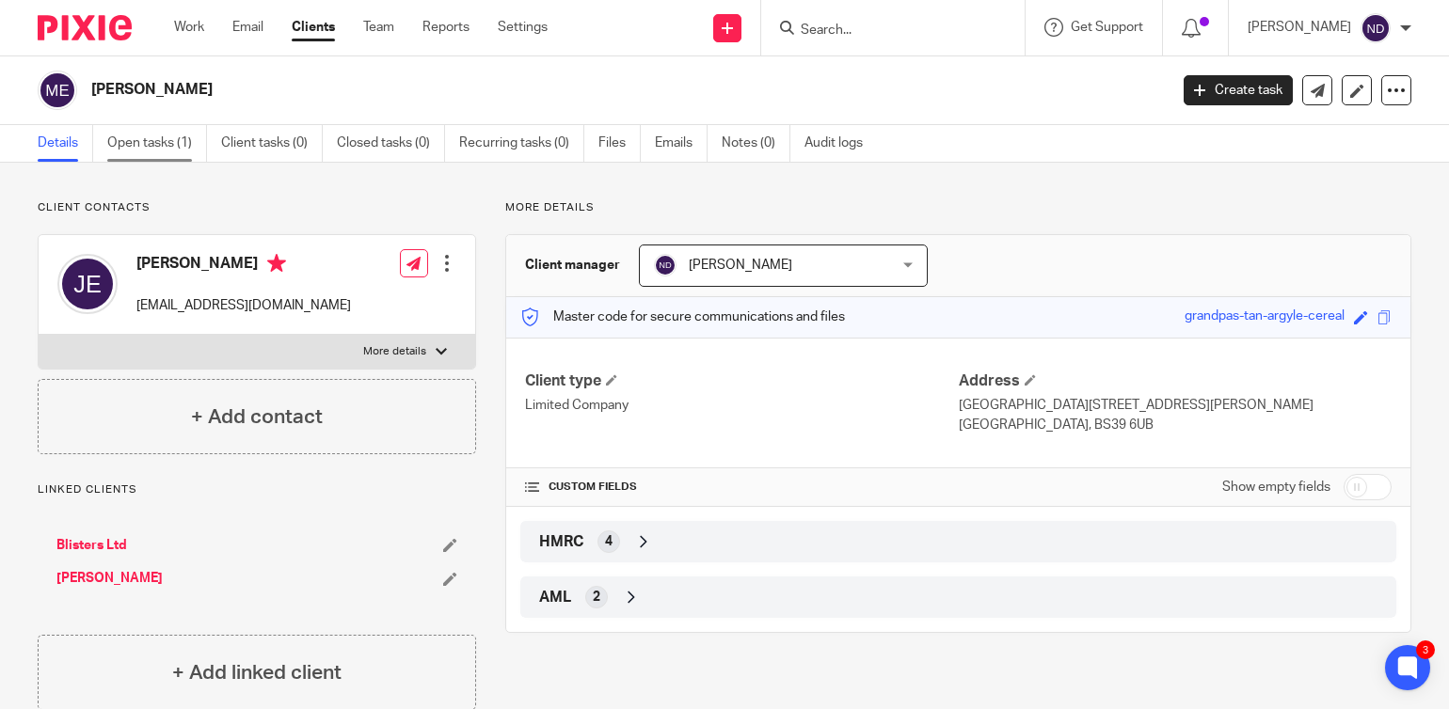
click at [149, 145] on link "Open tasks (1)" at bounding box center [157, 143] width 100 height 37
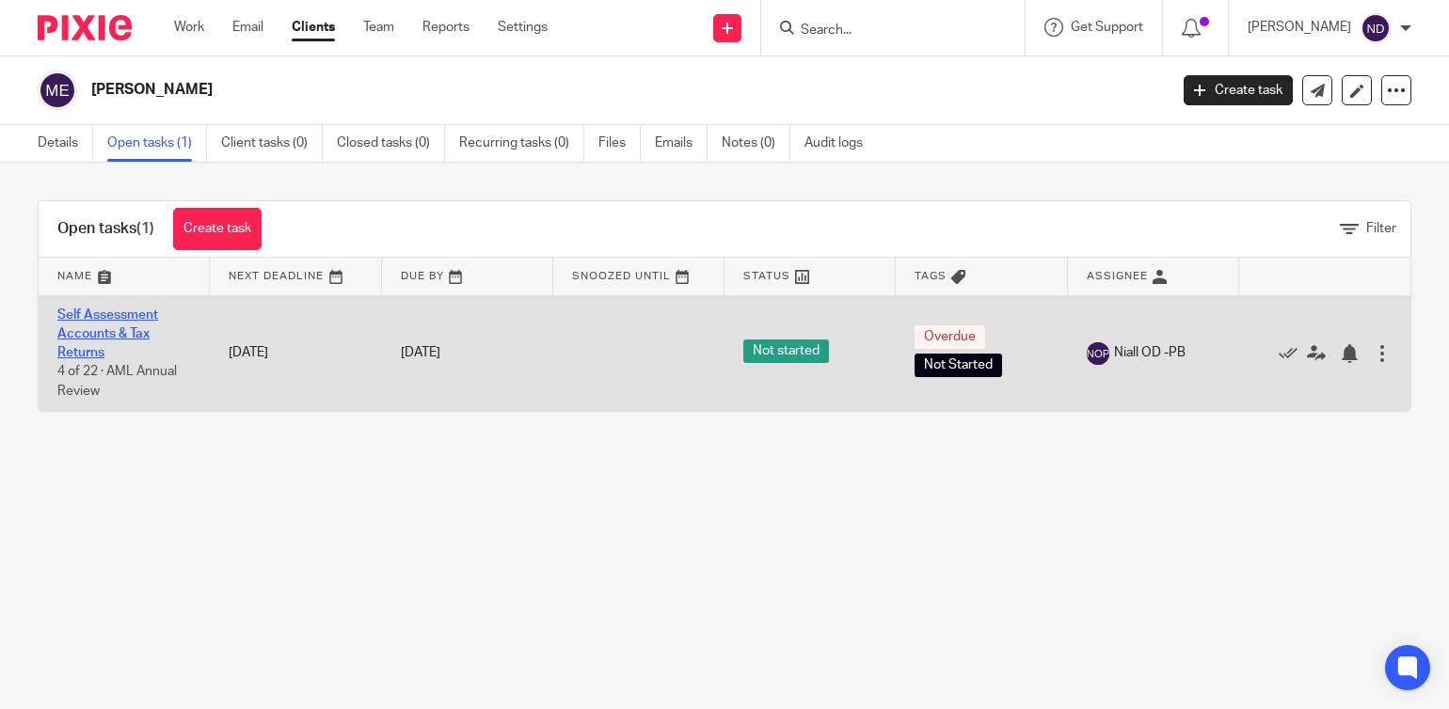
click at [87, 326] on link "Self Assessment Accounts & Tax Returns" at bounding box center [107, 335] width 101 height 52
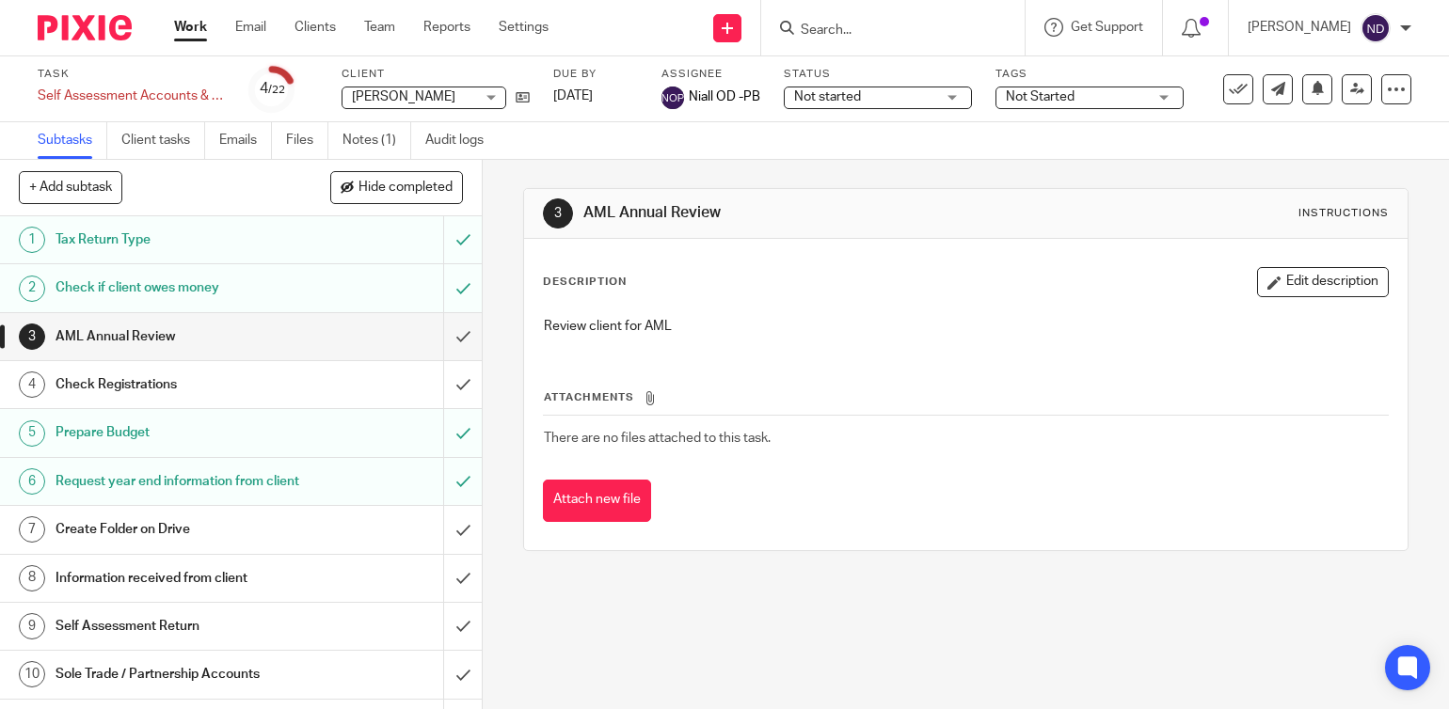
click at [852, 93] on span "Not started" at bounding box center [827, 96] width 67 height 13
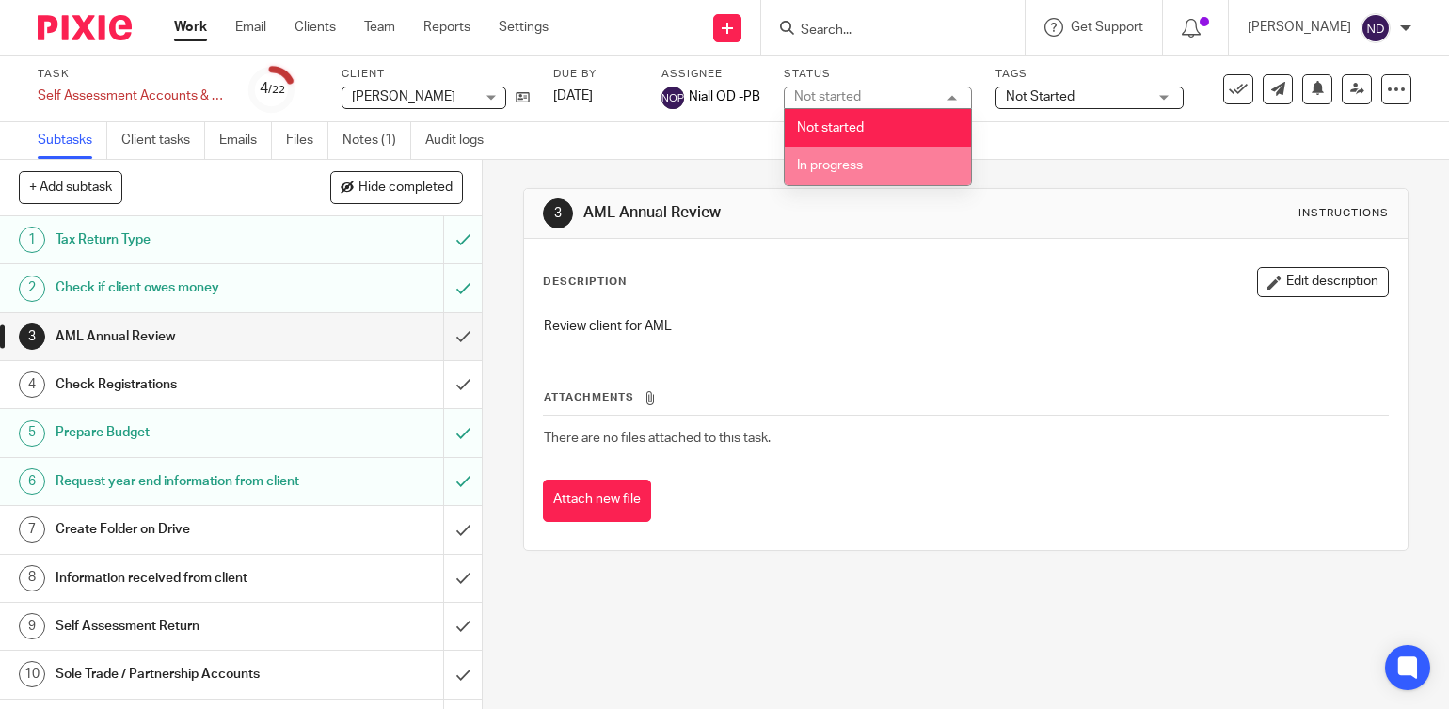
click at [811, 160] on span "In progress" at bounding box center [830, 165] width 66 height 13
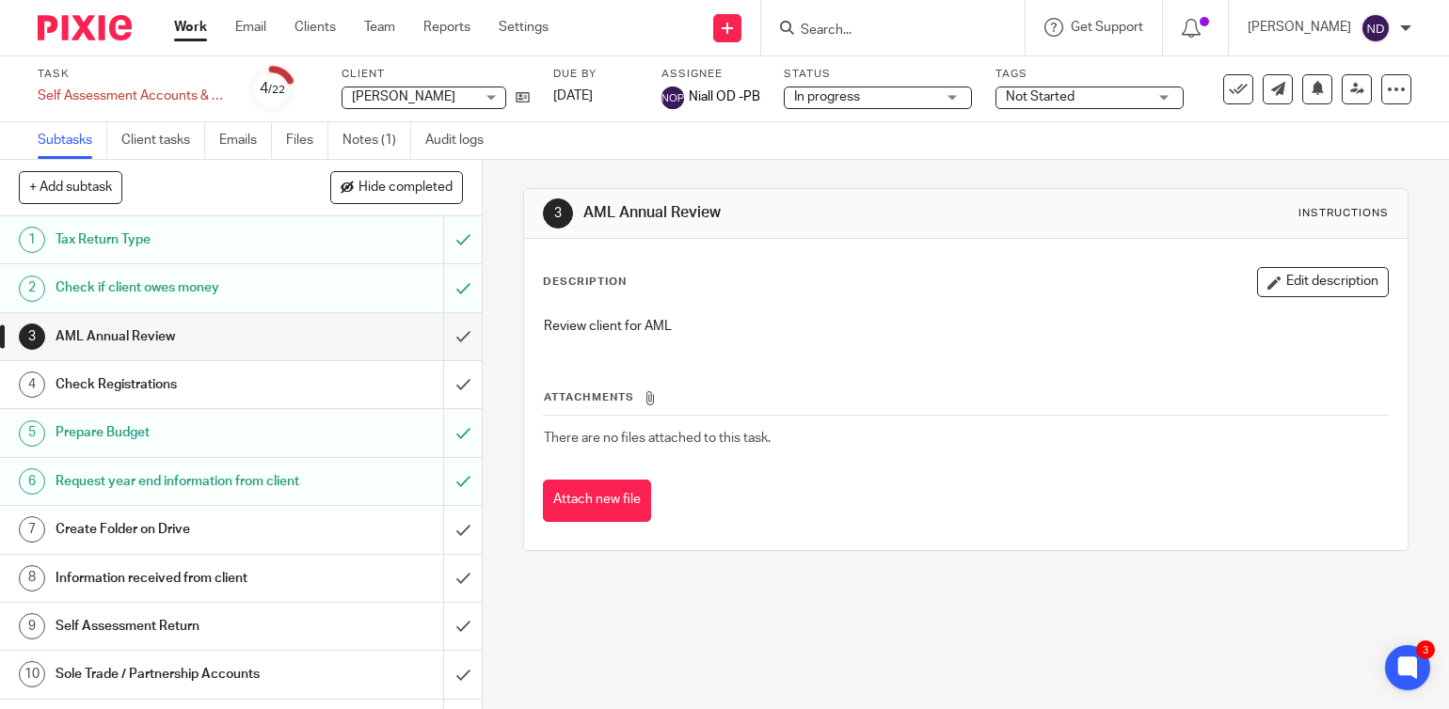
click at [1080, 100] on span "Not Started" at bounding box center [1076, 98] width 141 height 20
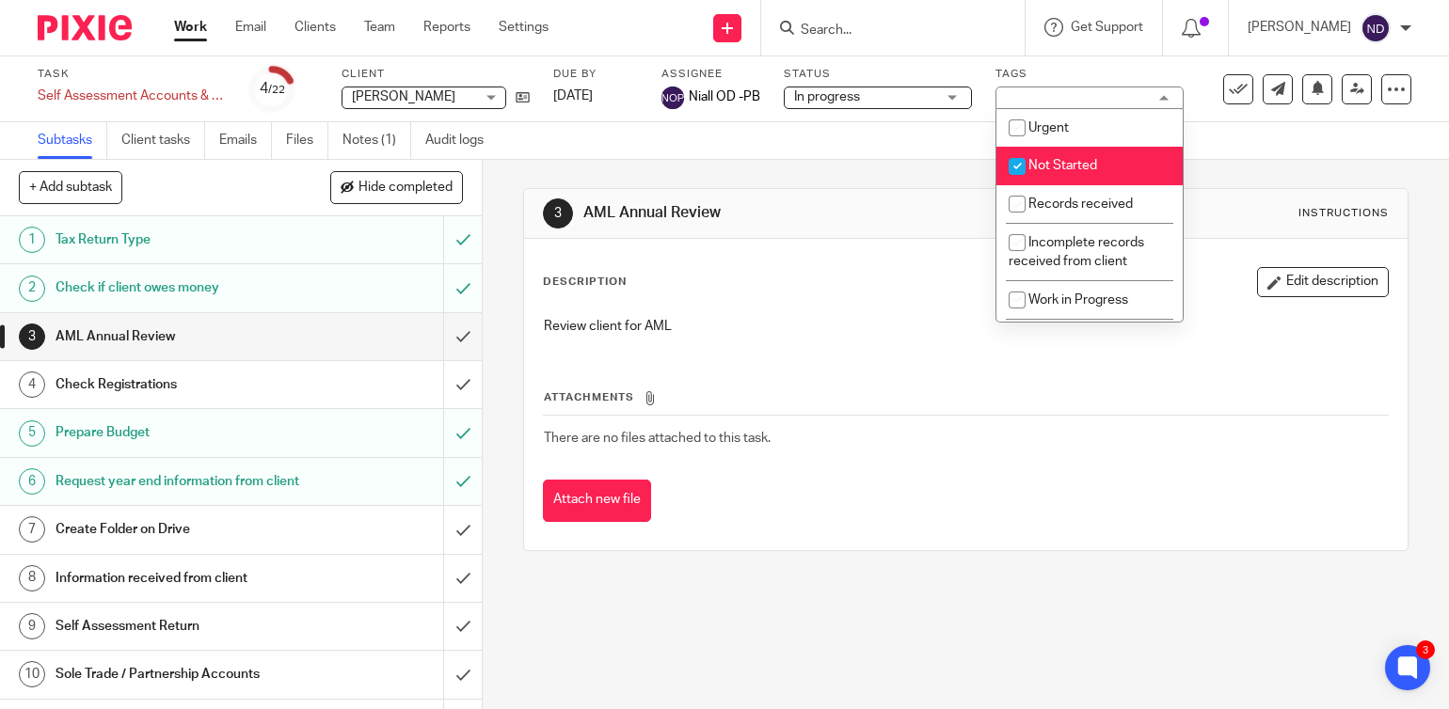
click at [1010, 169] on input "checkbox" at bounding box center [1017, 167] width 36 height 36
checkbox input "false"
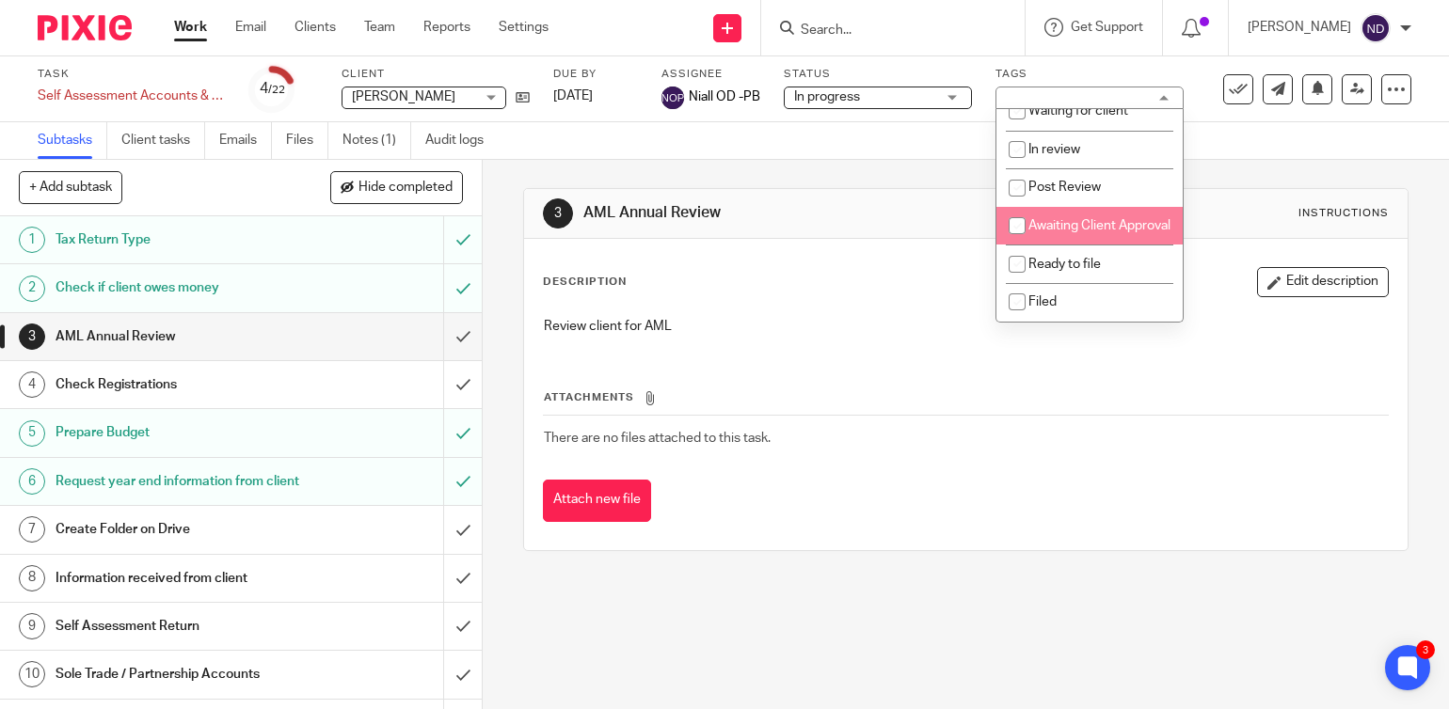
scroll to position [258, 0]
click at [1019, 208] on input "checkbox" at bounding box center [1017, 226] width 36 height 36
checkbox input "true"
click at [552, 142] on div "Subtasks Client tasks Emails Files Notes (1) Audit logs" at bounding box center [724, 141] width 1449 height 38
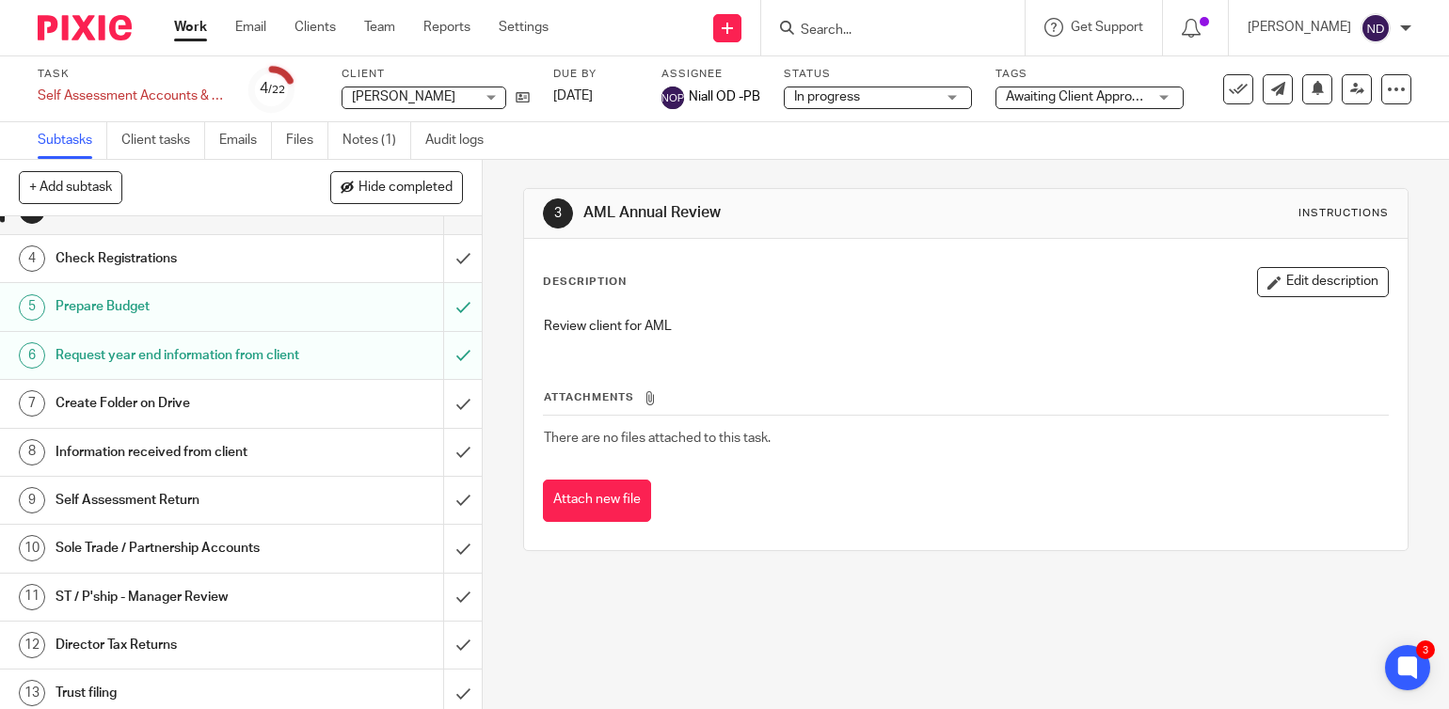
scroll to position [127, 0]
click at [458, 419] on input "submit" at bounding box center [241, 402] width 482 height 47
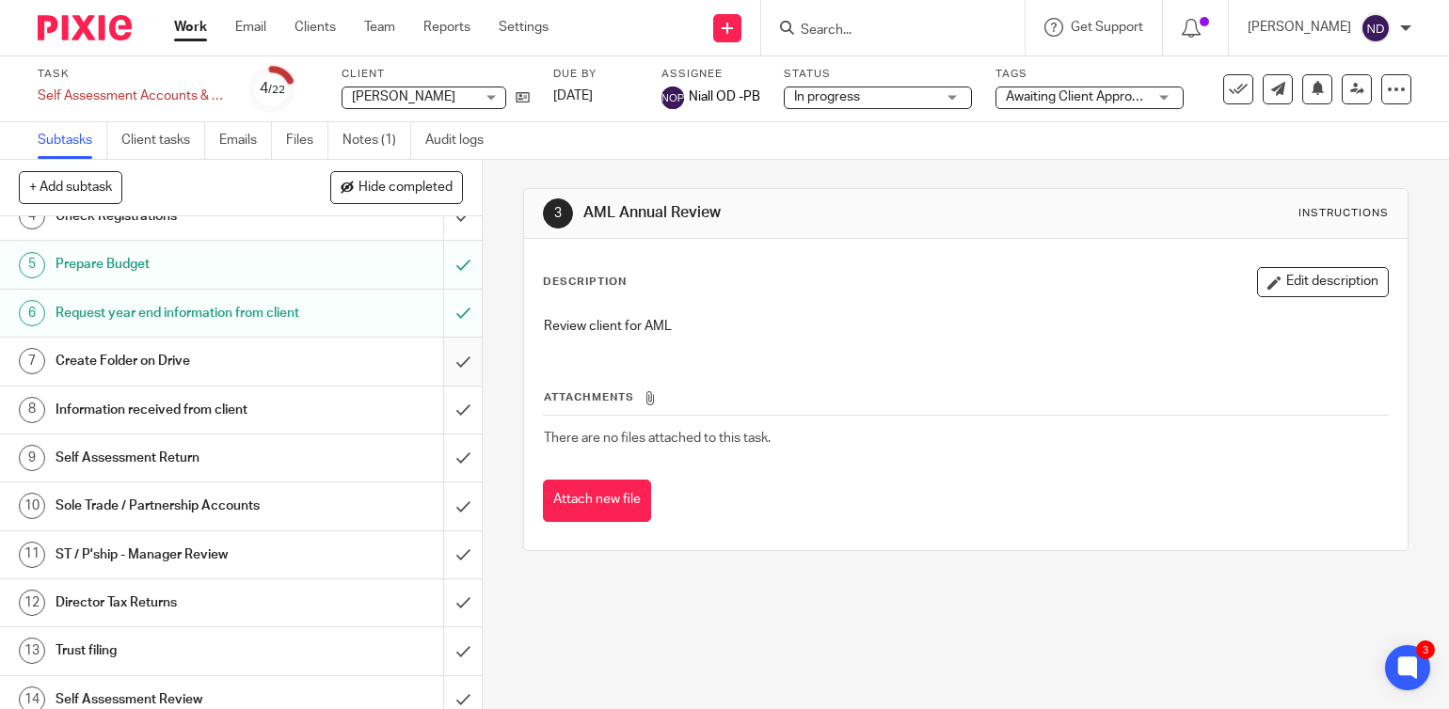
scroll to position [201, 0]
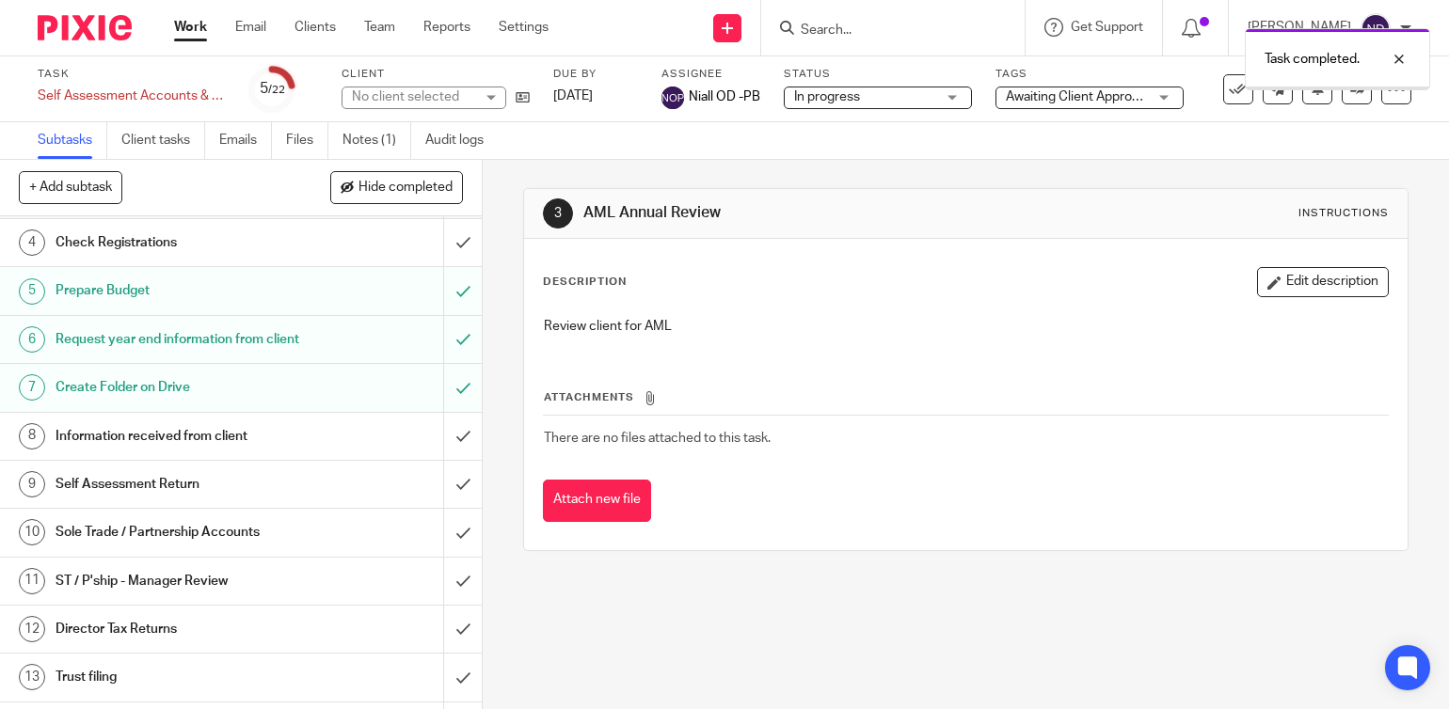
scroll to position [164, 0]
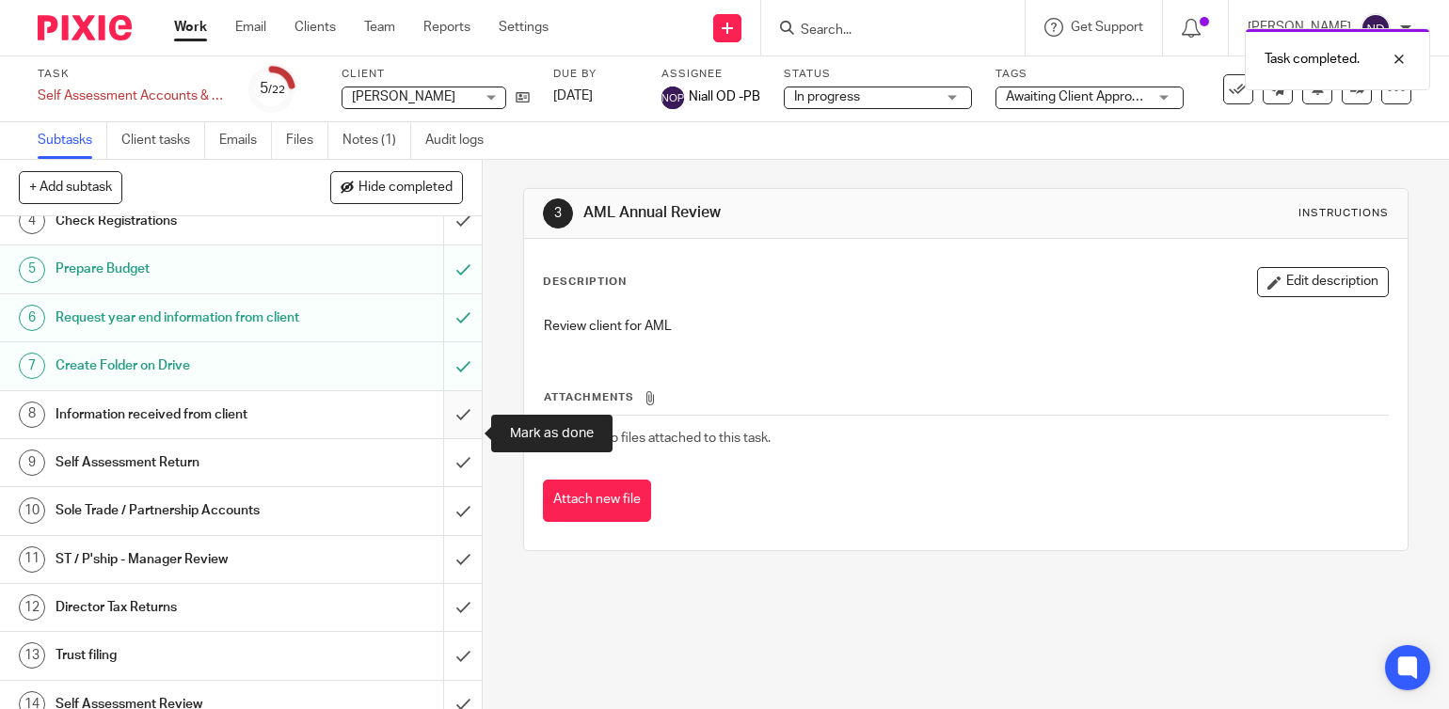
click at [456, 436] on input "submit" at bounding box center [241, 414] width 482 height 47
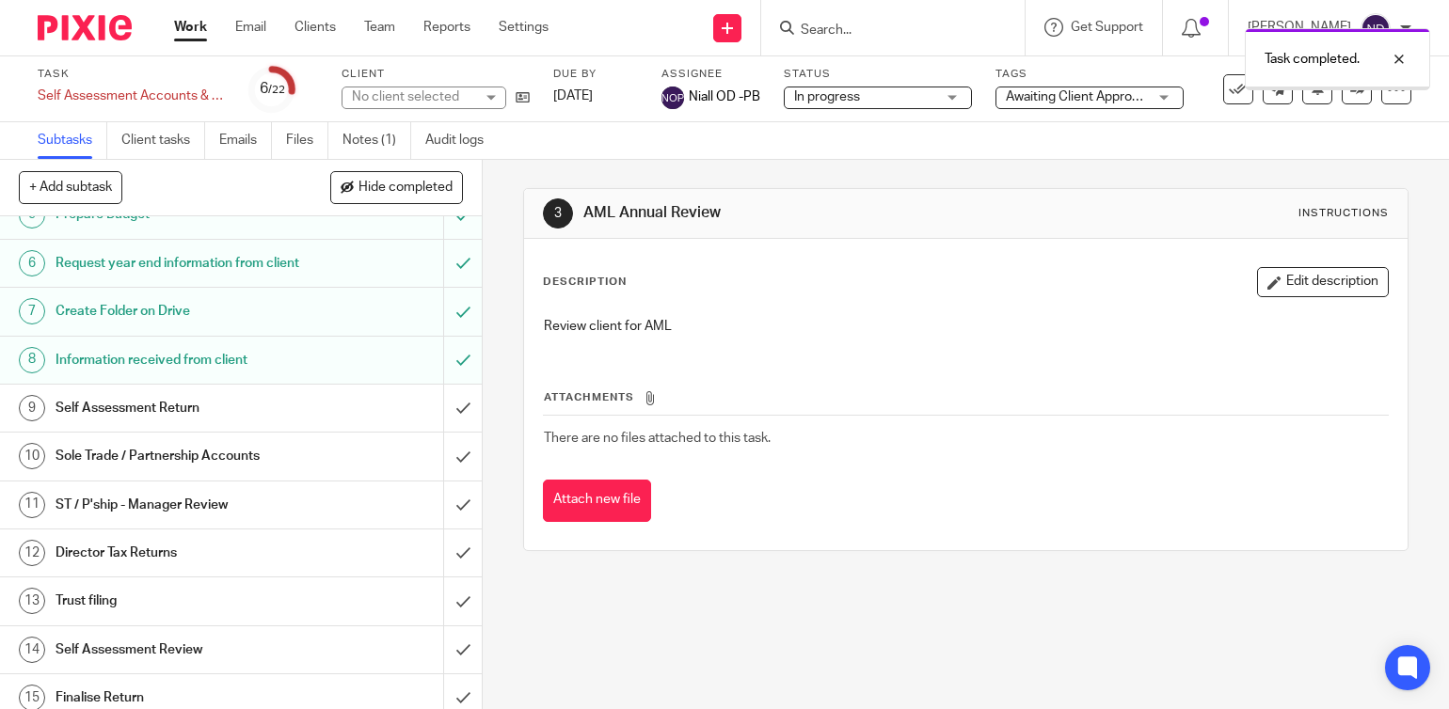
scroll to position [247, 0]
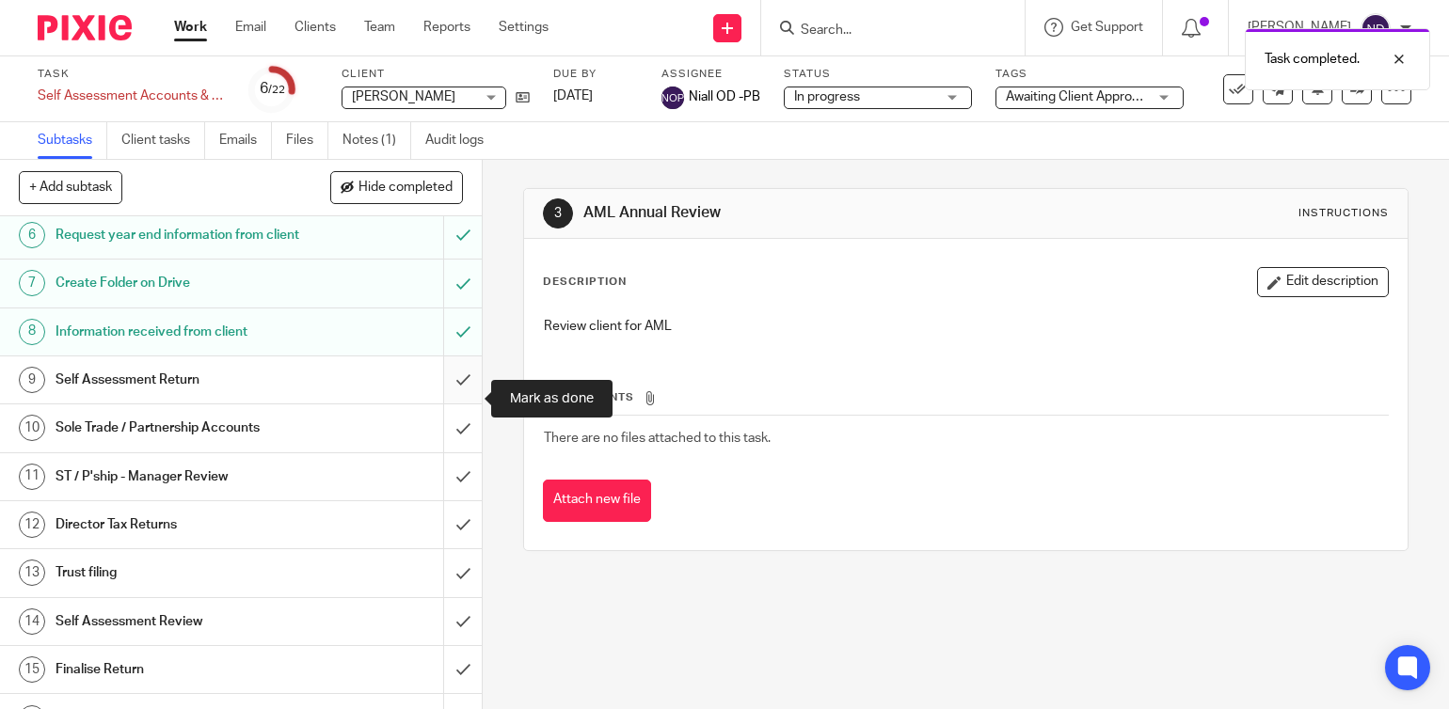
click at [462, 402] on input "submit" at bounding box center [241, 380] width 482 height 47
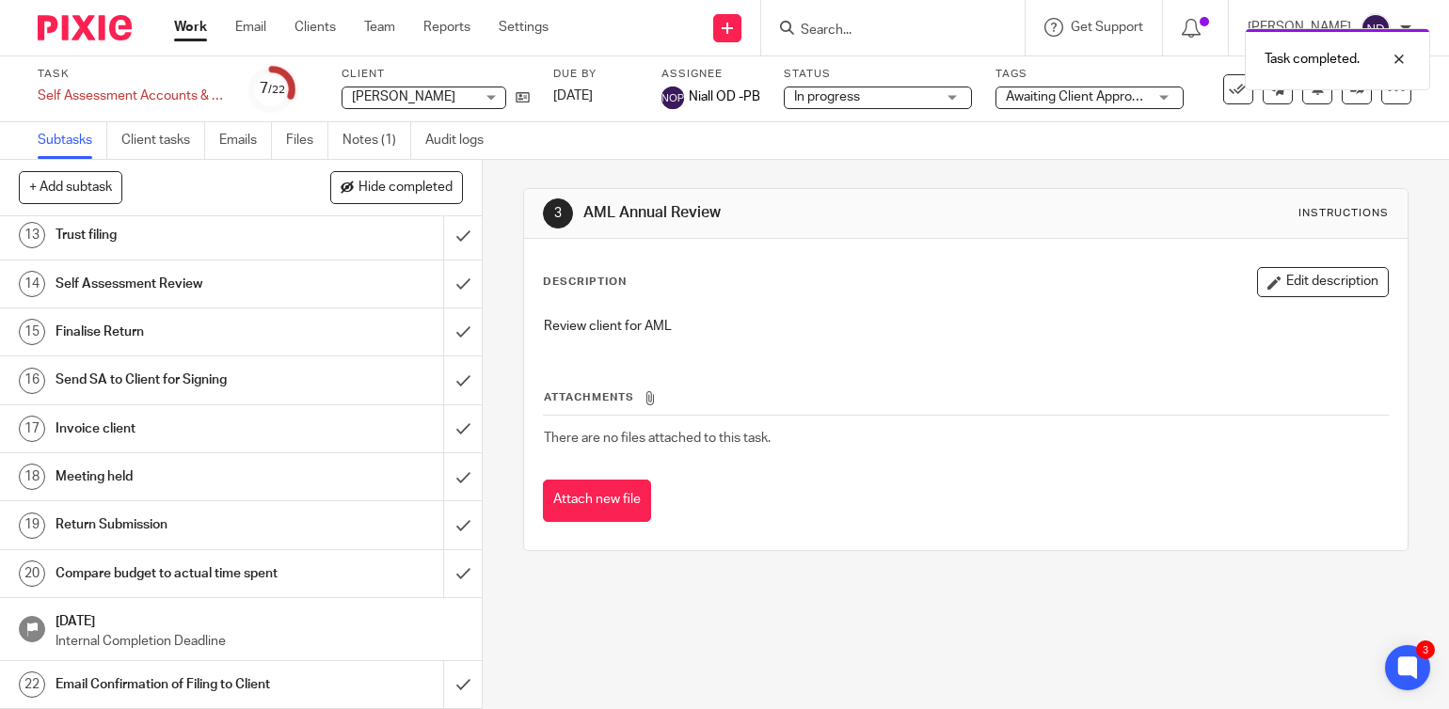
scroll to position [604, 0]
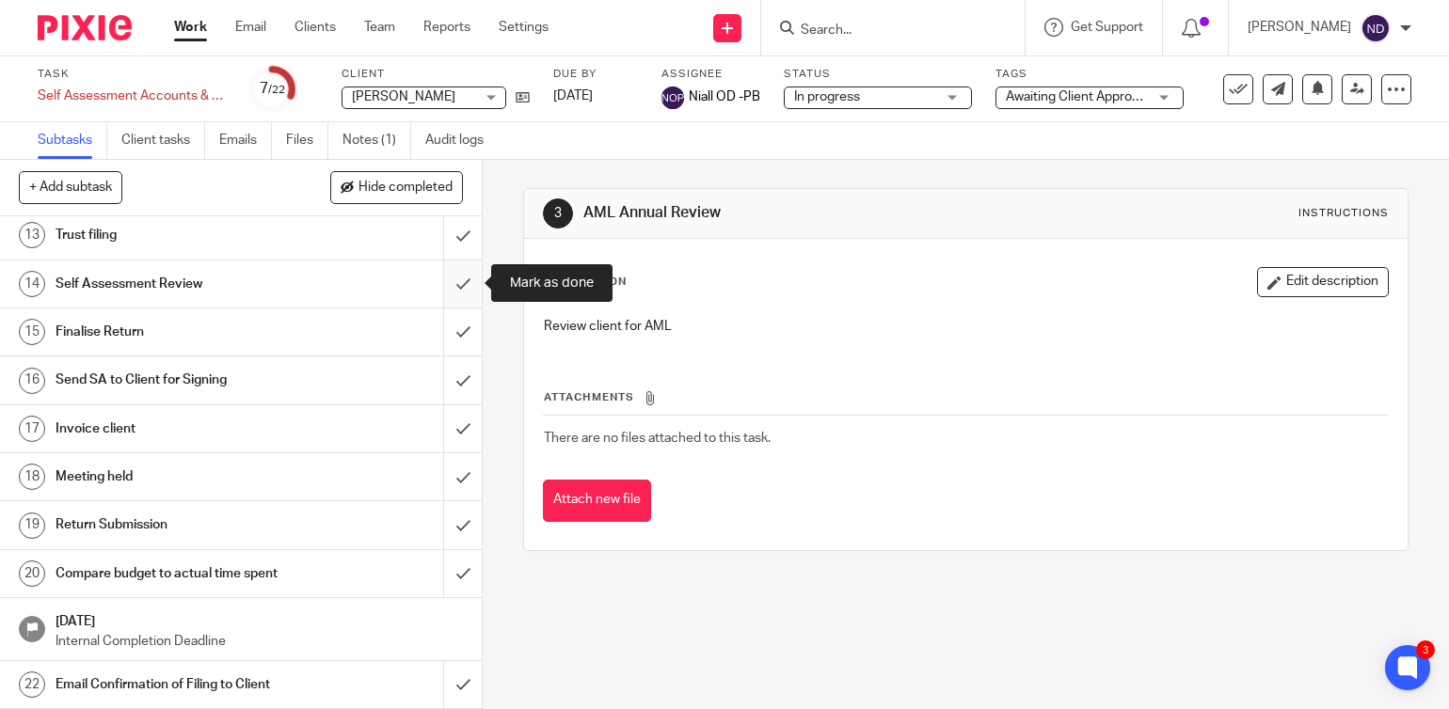
click at [462, 281] on input "submit" at bounding box center [241, 284] width 482 height 47
